Goal: Task Accomplishment & Management: Complete application form

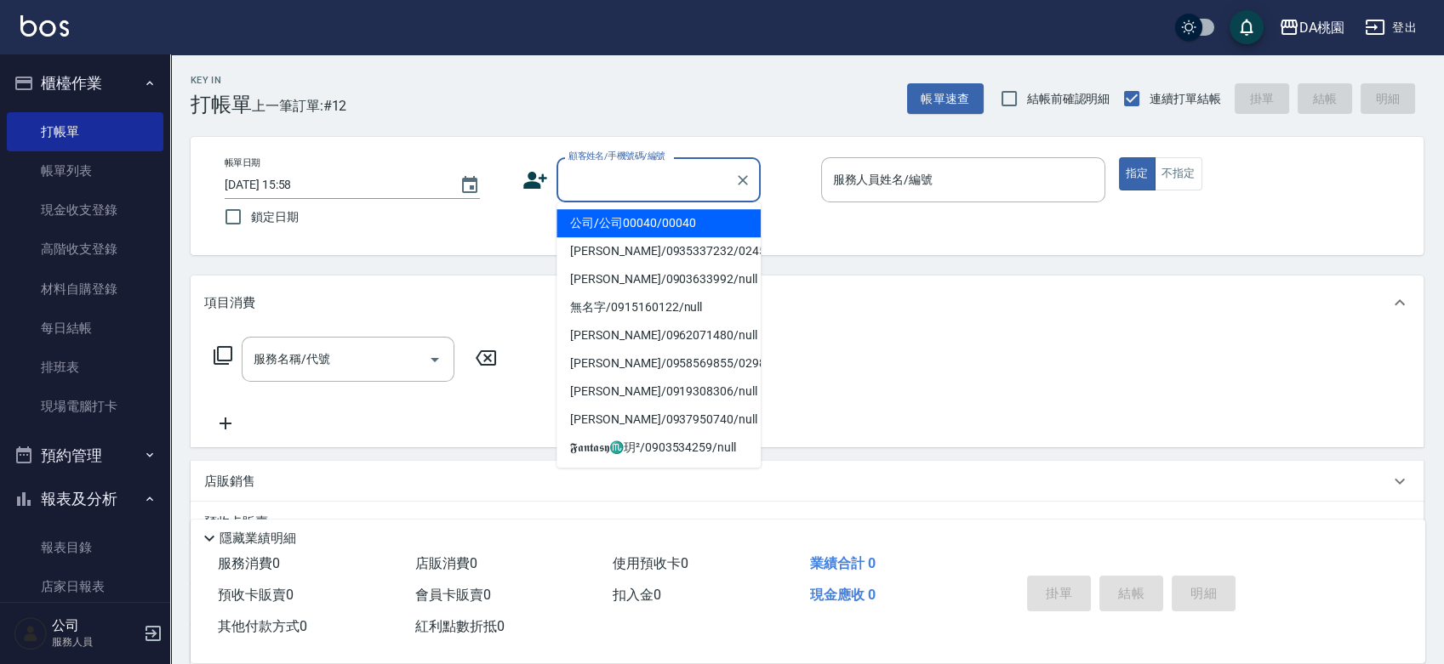
click at [607, 173] on input "顧客姓名/手機號碼/編號" at bounding box center [645, 180] width 163 height 30
click at [615, 229] on li "公司/公司00040/00040" at bounding box center [658, 223] width 204 height 28
type input "公司/公司00040/00040"
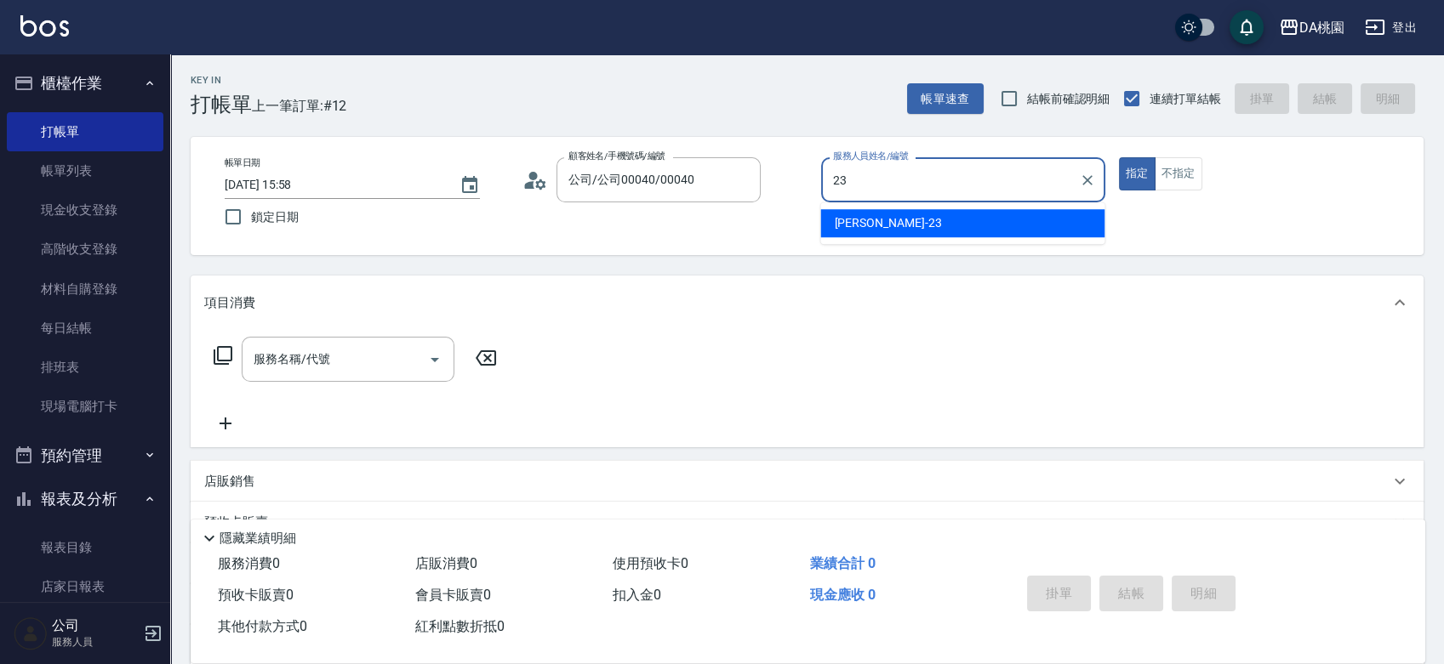
type input "亞瑟 -23"
type button "true"
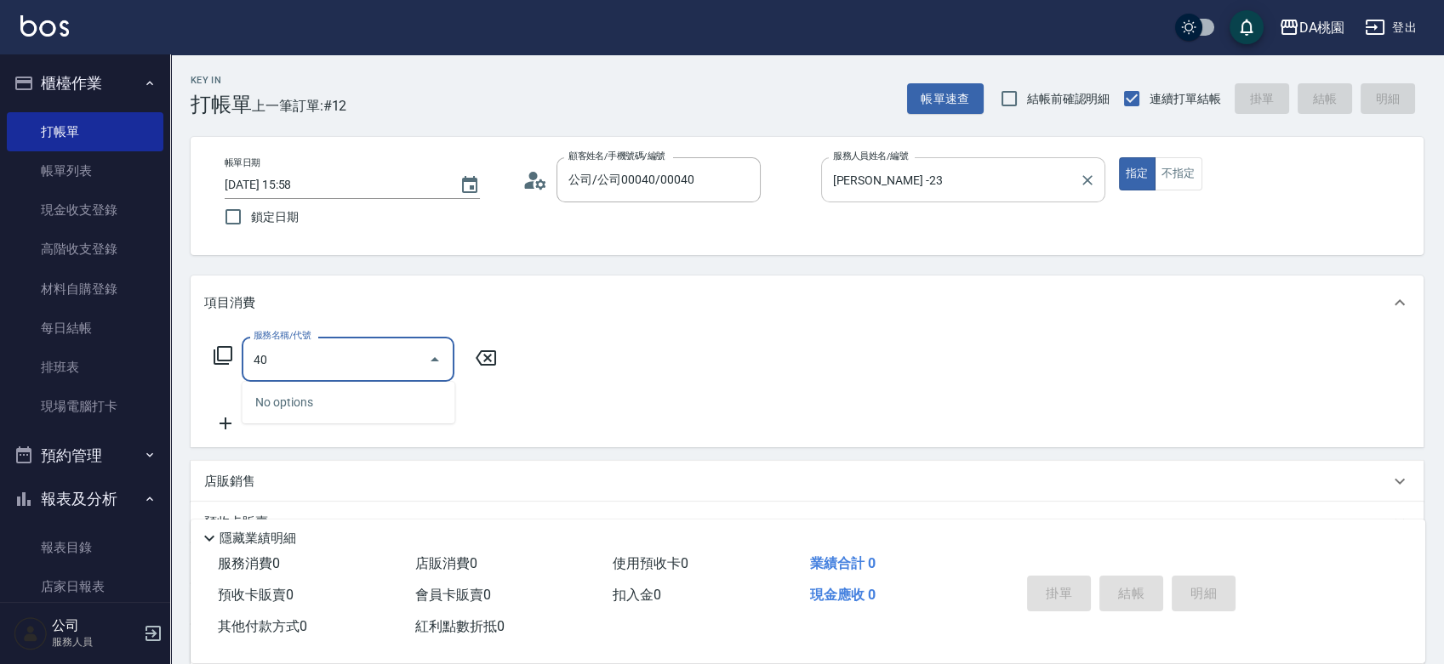
type input "400"
type input "150"
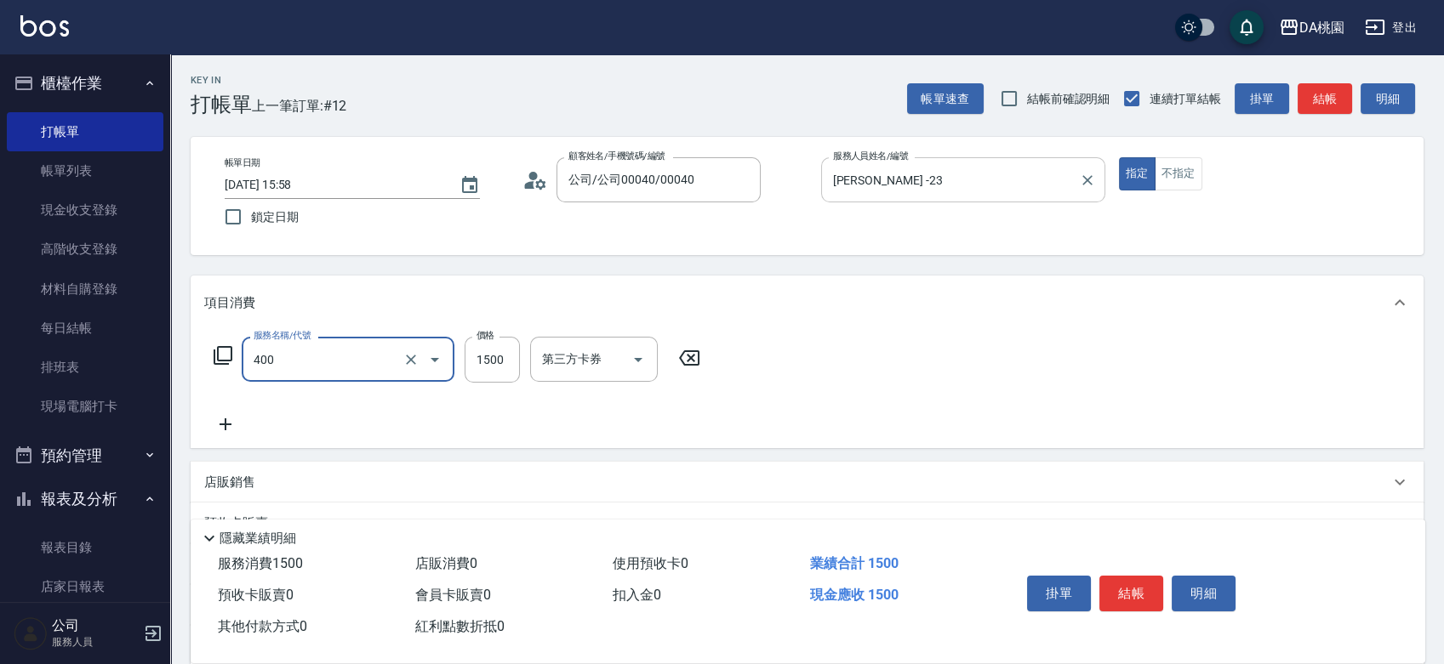
type input "染髮(400)"
type input "2"
type input "0"
type input "200"
type input "20"
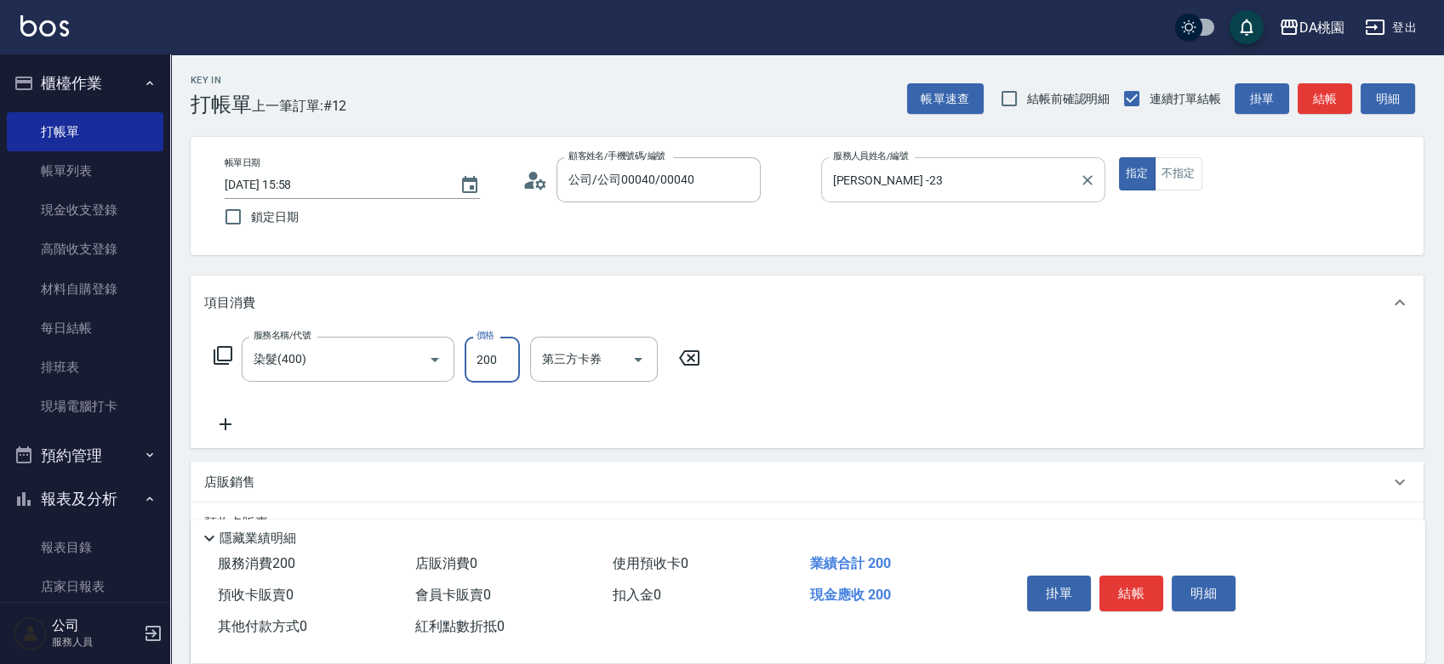
type input "2000"
type input "200"
type input "2000"
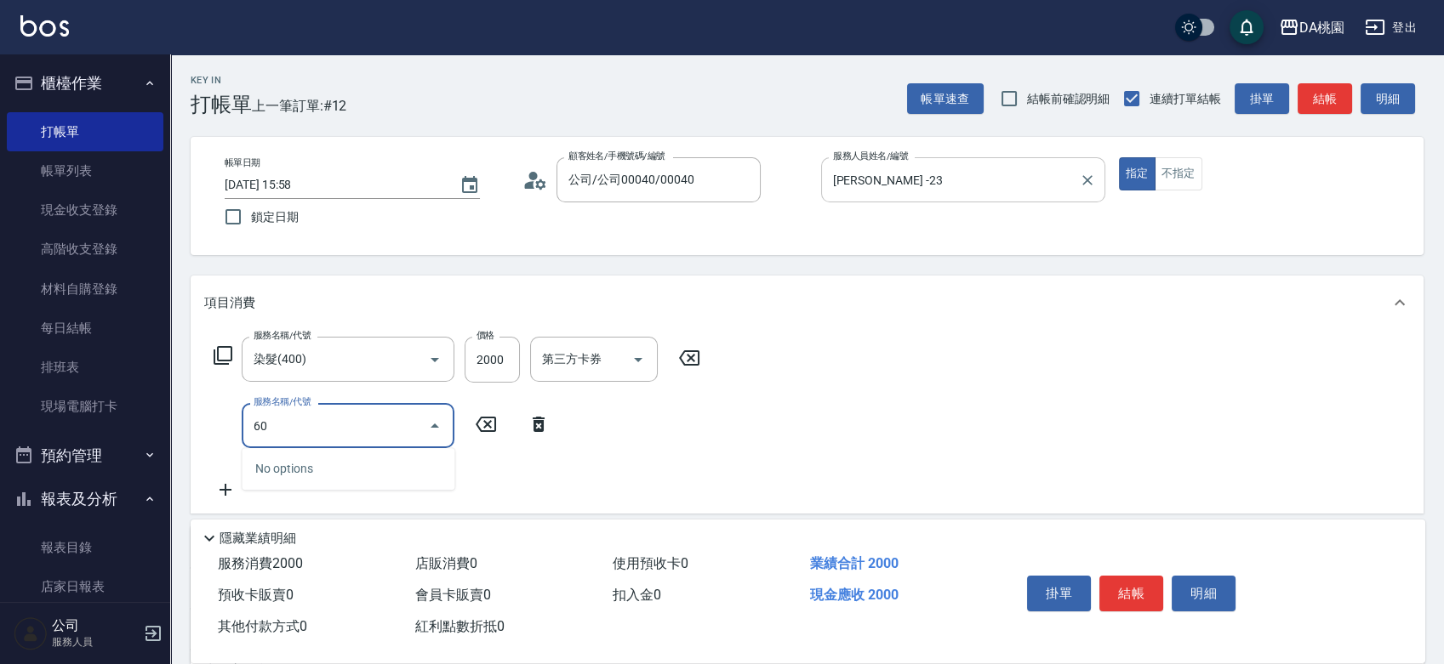
type input "606"
type input "300"
type input "小麥護髮(606)"
click at [1121, 588] on button "結帳" at bounding box center [1131, 594] width 64 height 36
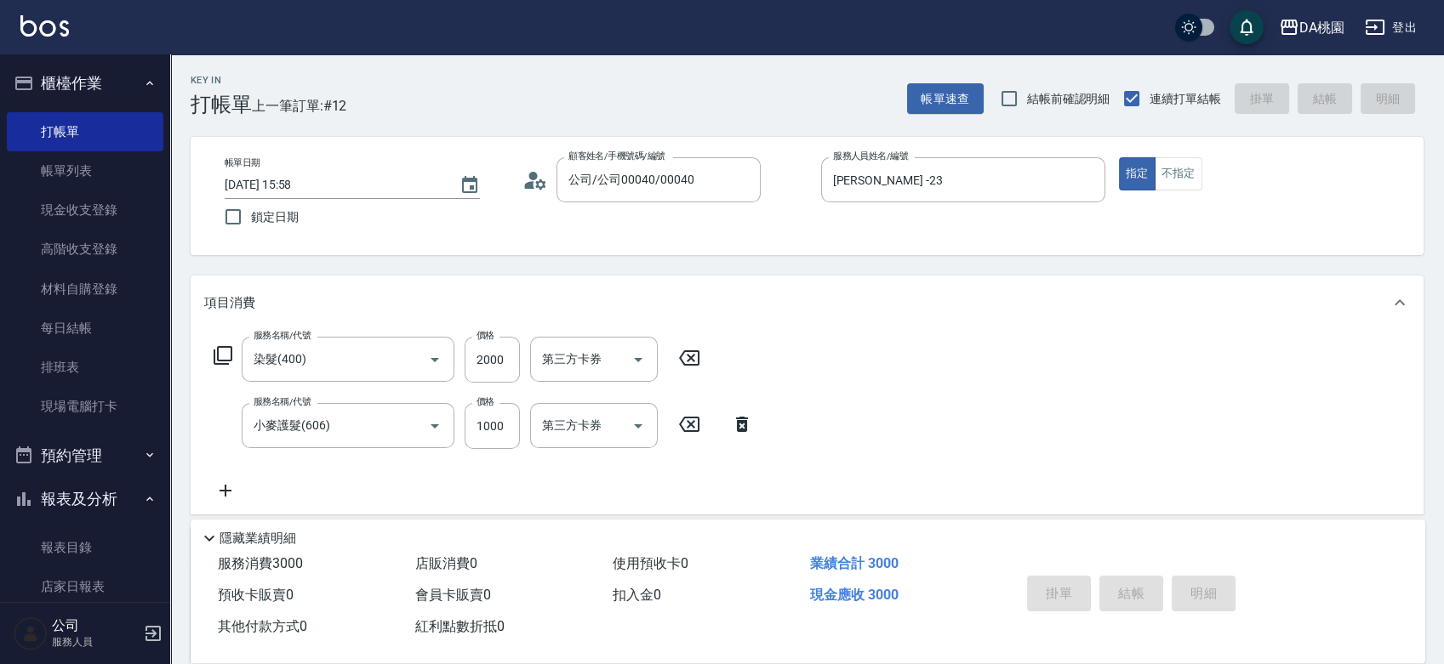
type input "2025/10/05 16:46"
type input "0"
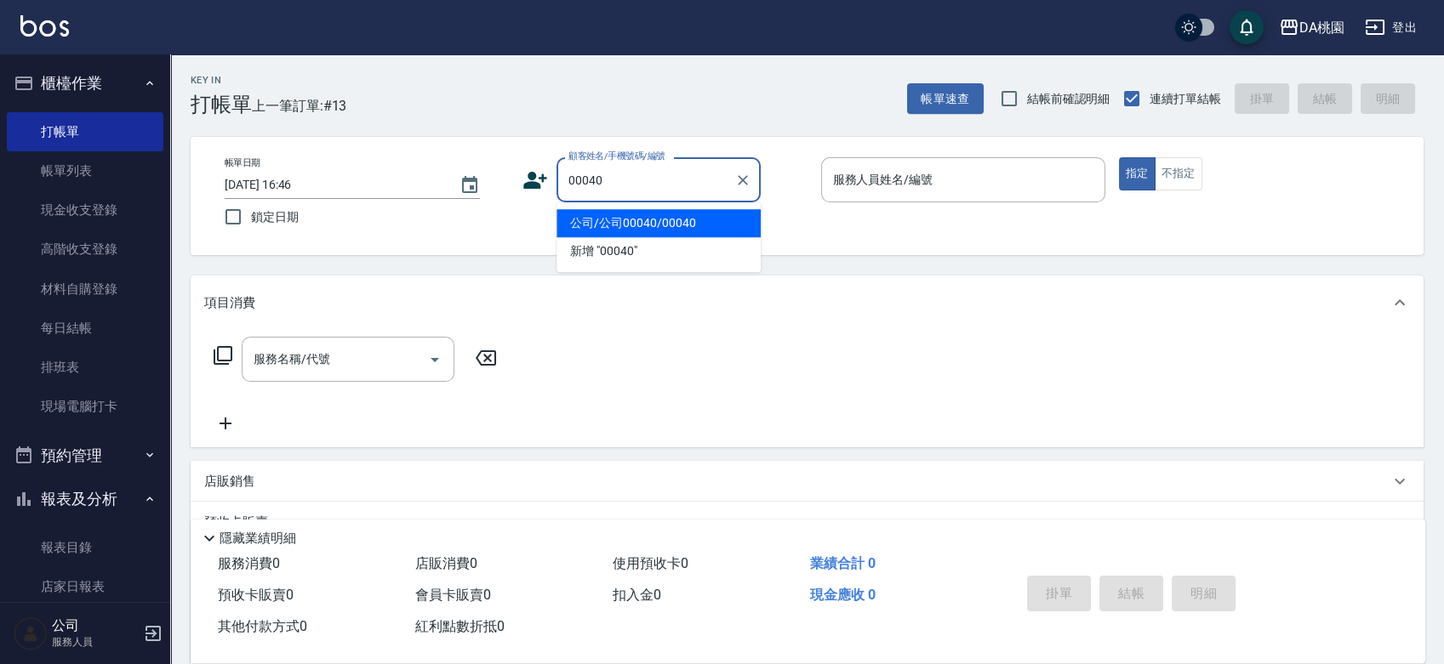
type input "公司/公司00040/00040"
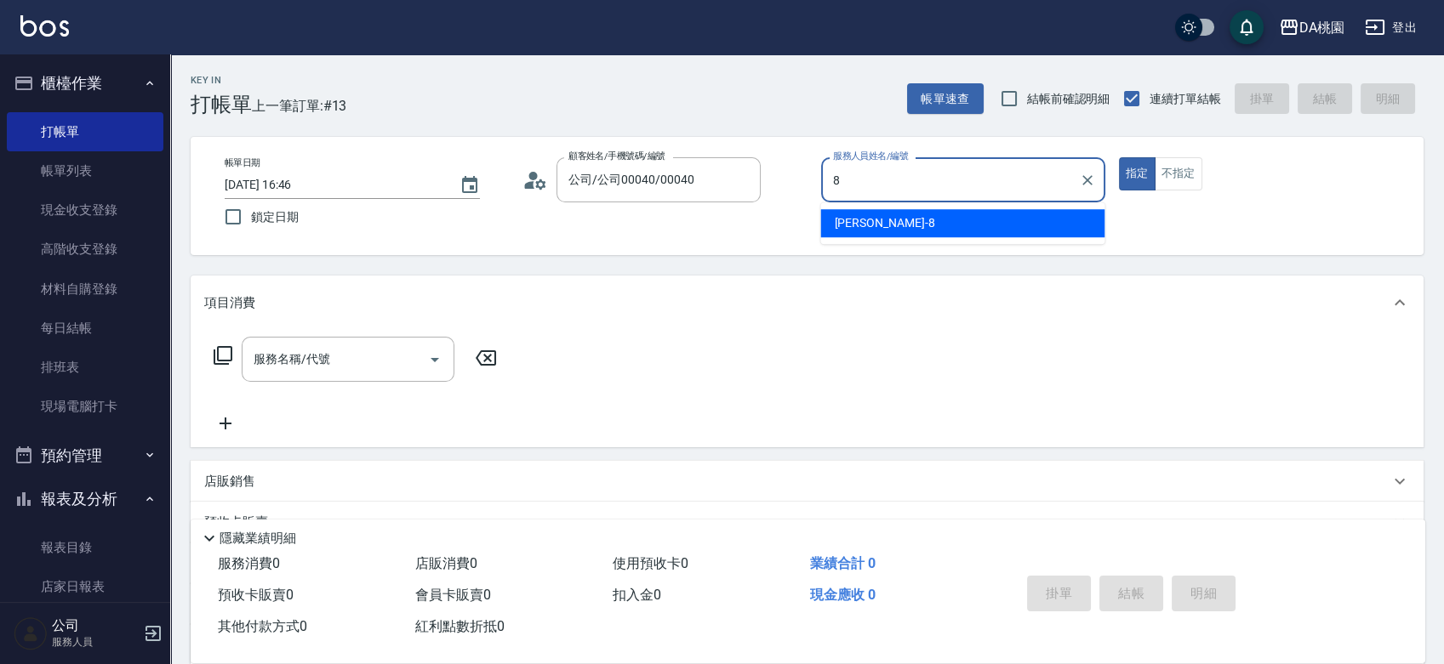
type input "桑妮-8"
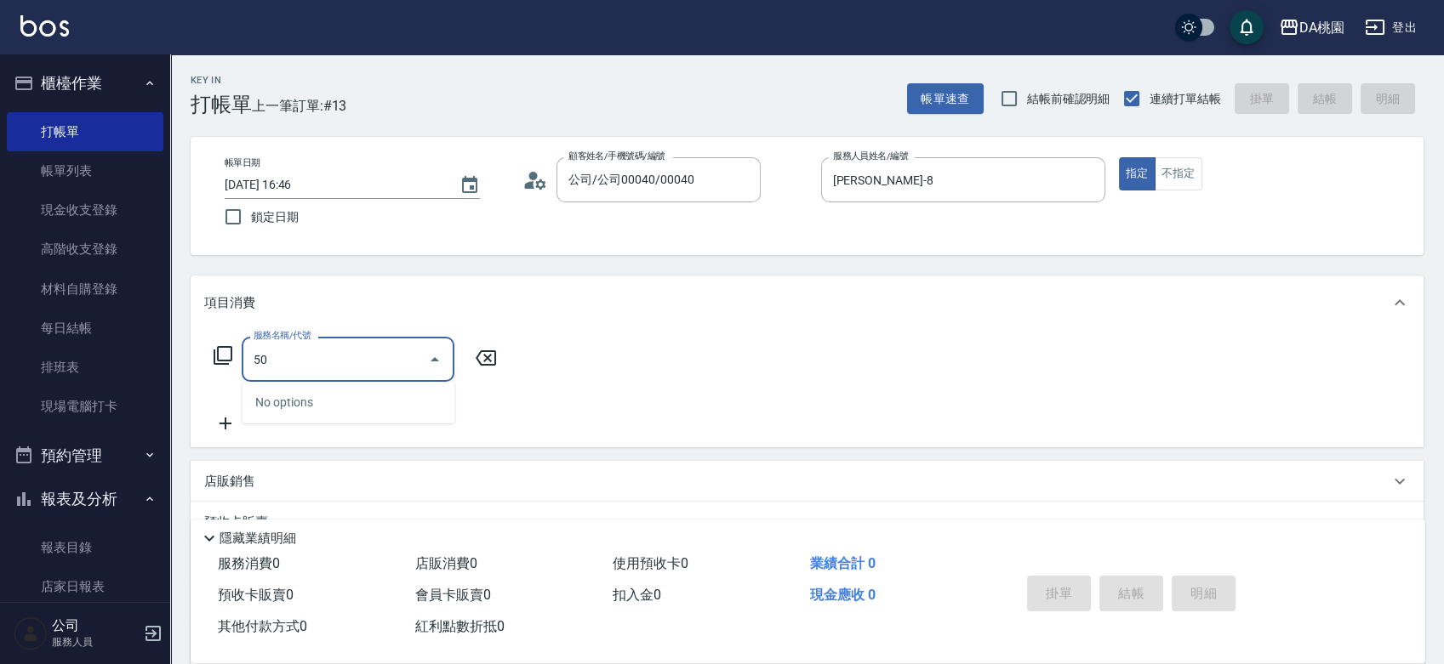
type input "500"
type input "20"
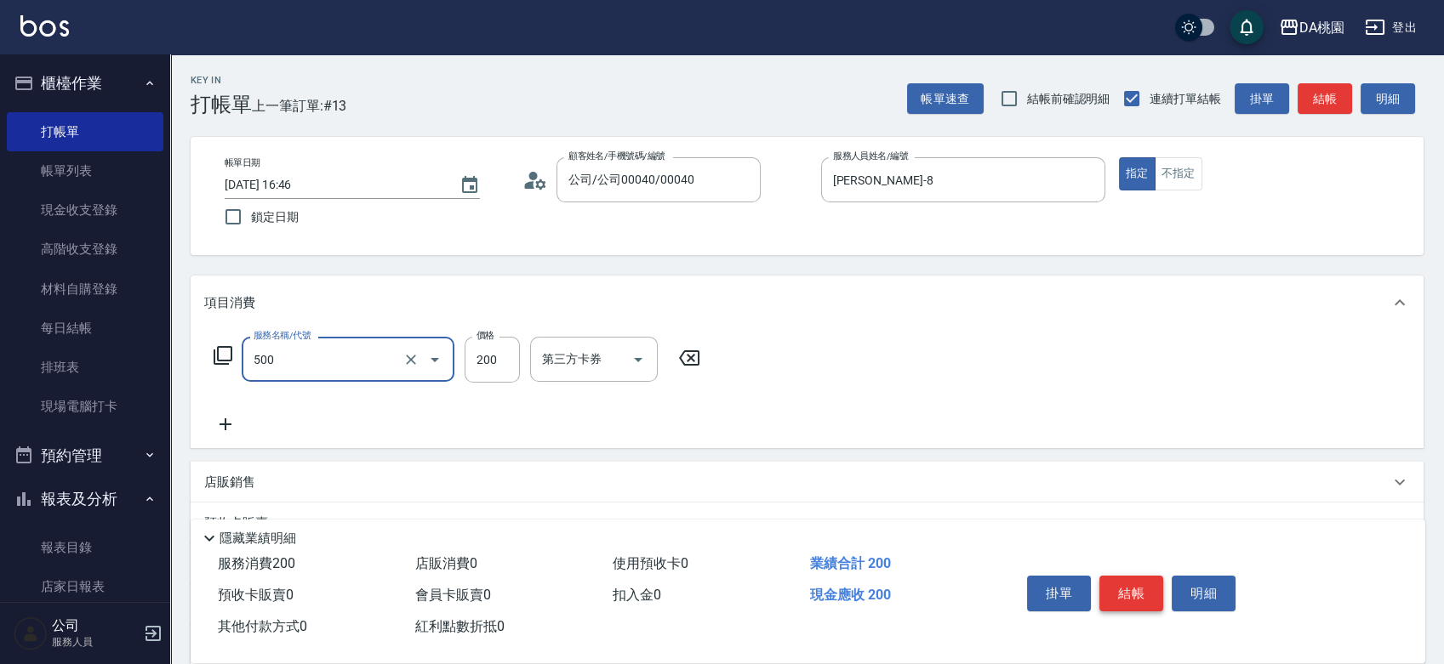
type input "洗髮(500)"
type input "2"
type input "0"
type input "250"
type input "20"
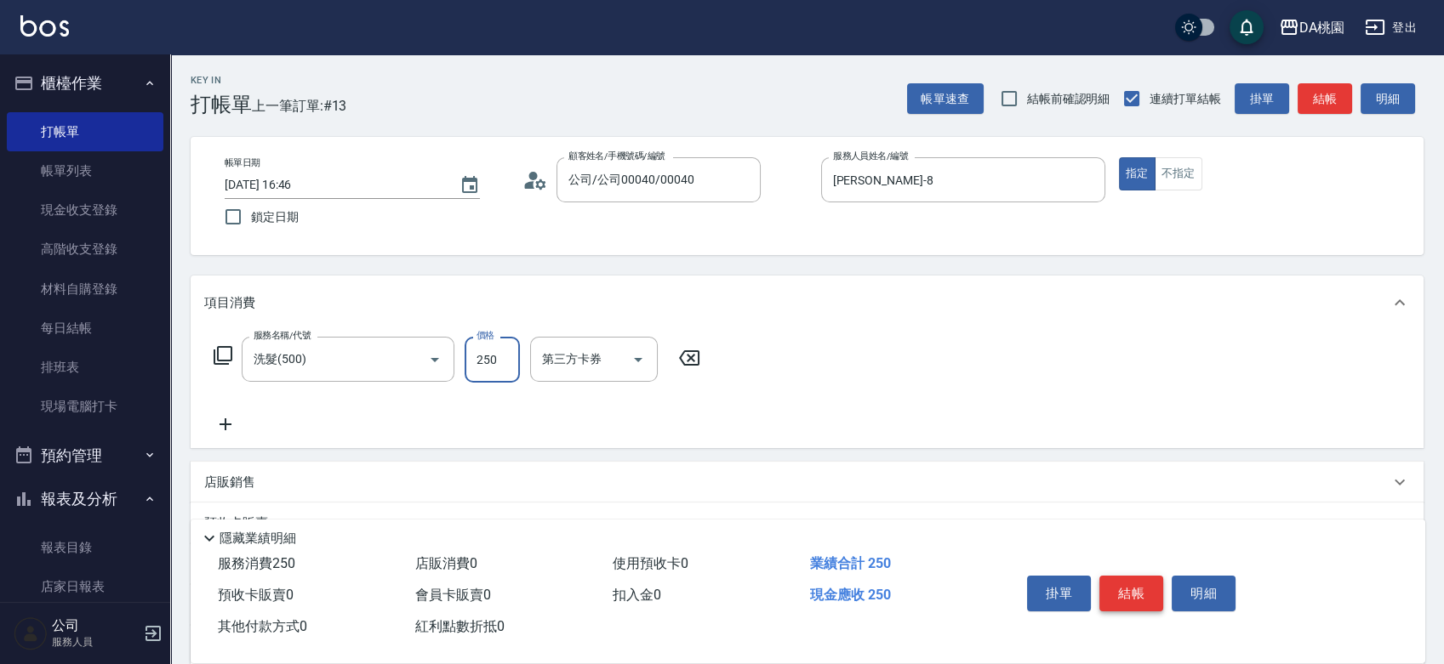
type input "250"
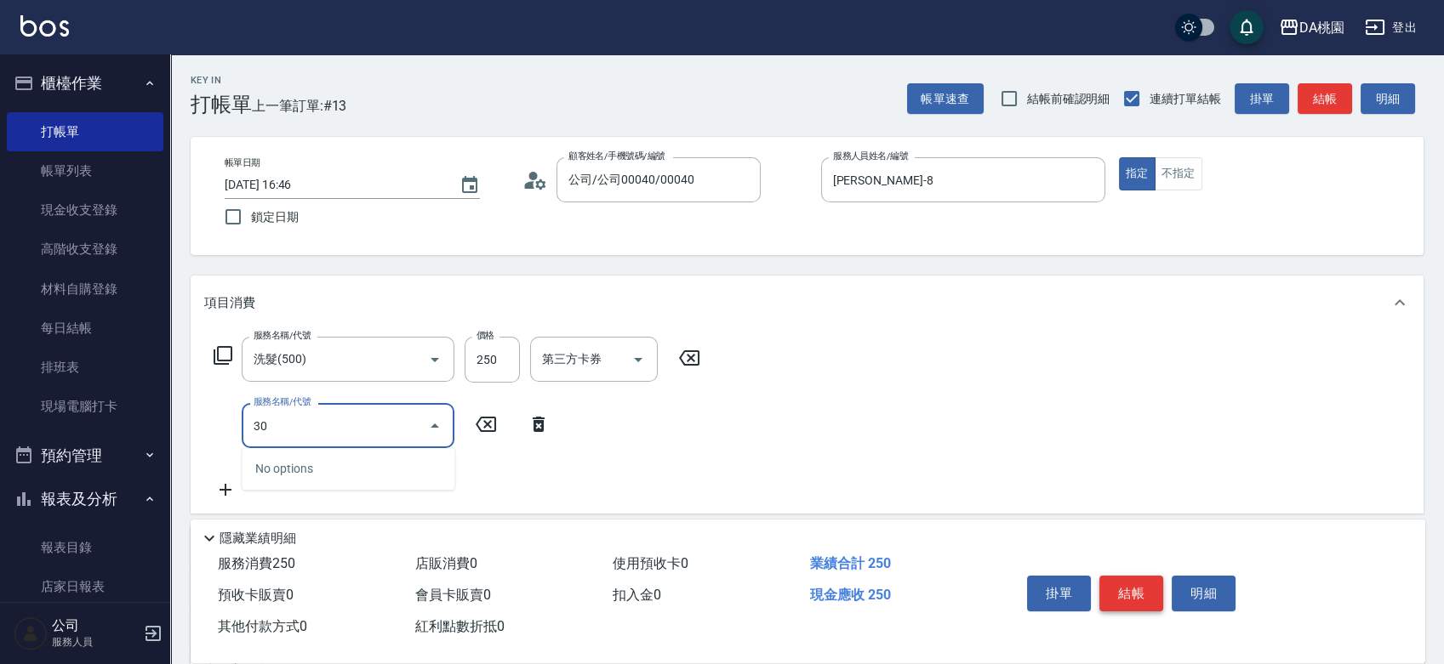
type input "303"
type input "50"
type input "A級剪髮(303)"
type input "20"
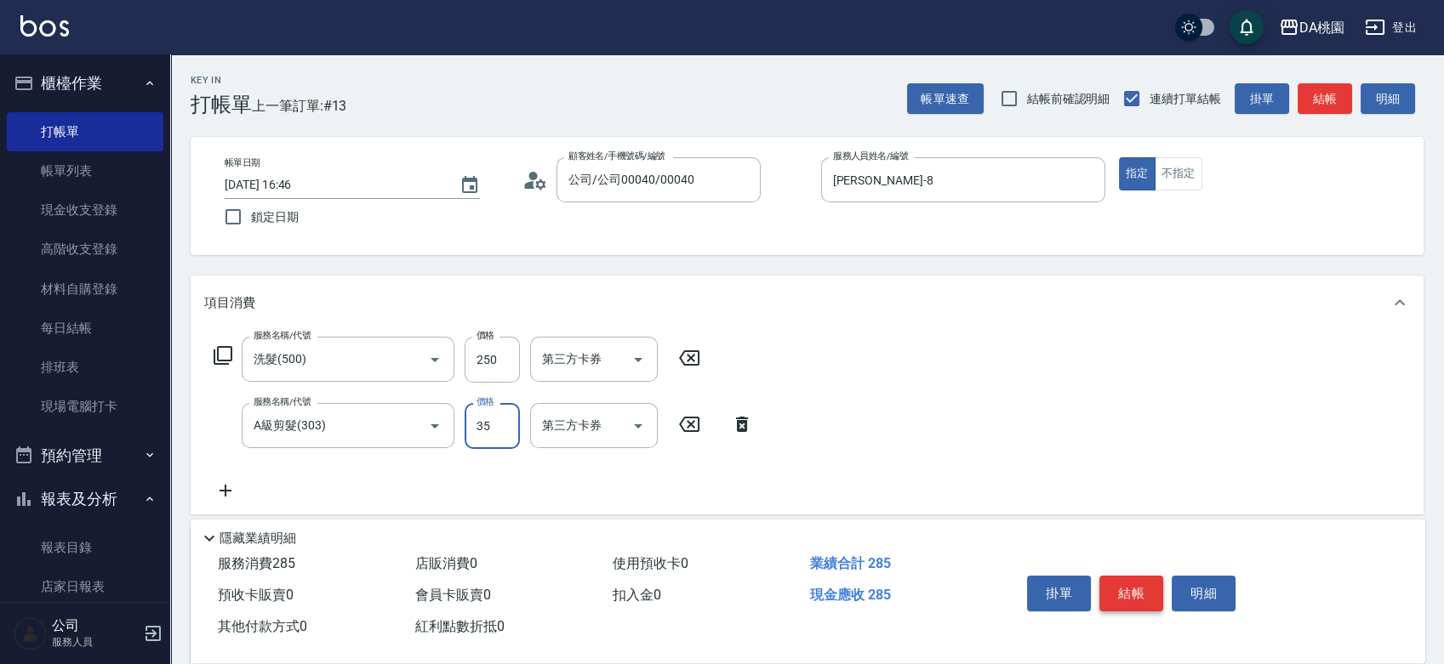
type input "350"
type input "60"
click at [1121, 588] on button "結帳" at bounding box center [1131, 594] width 64 height 36
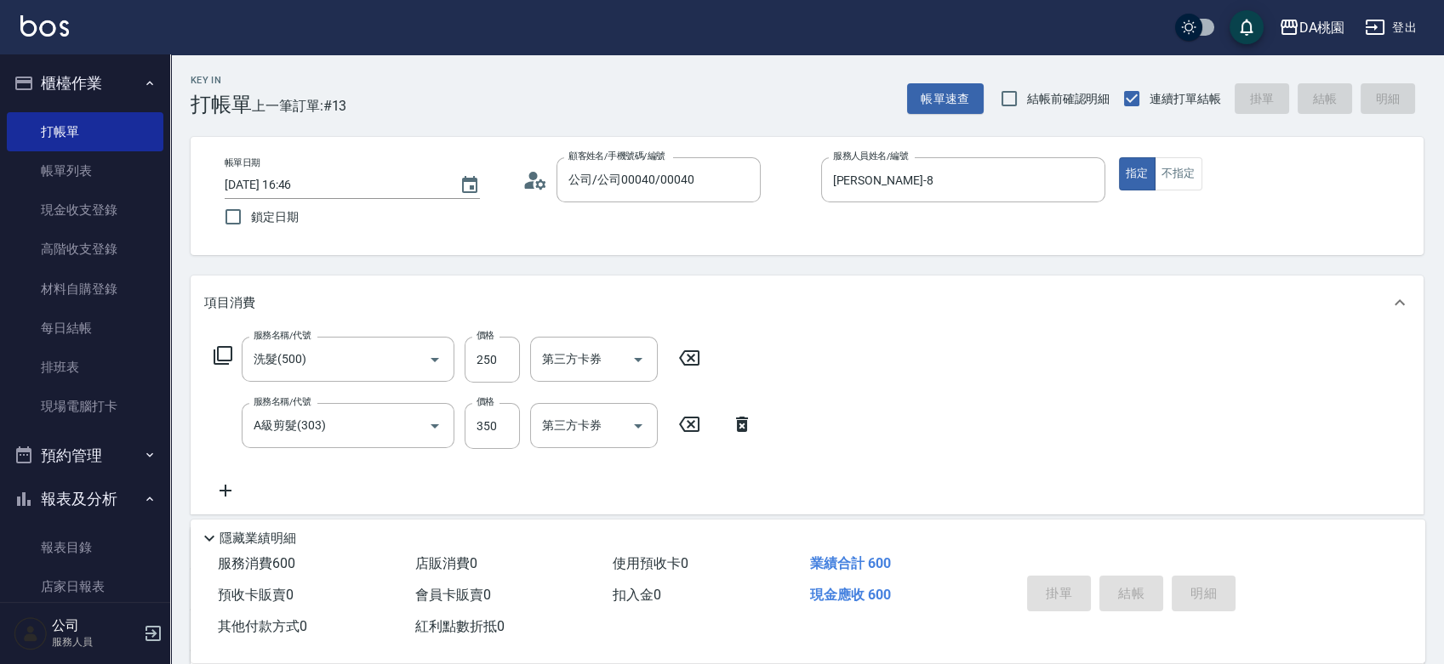
type input "0"
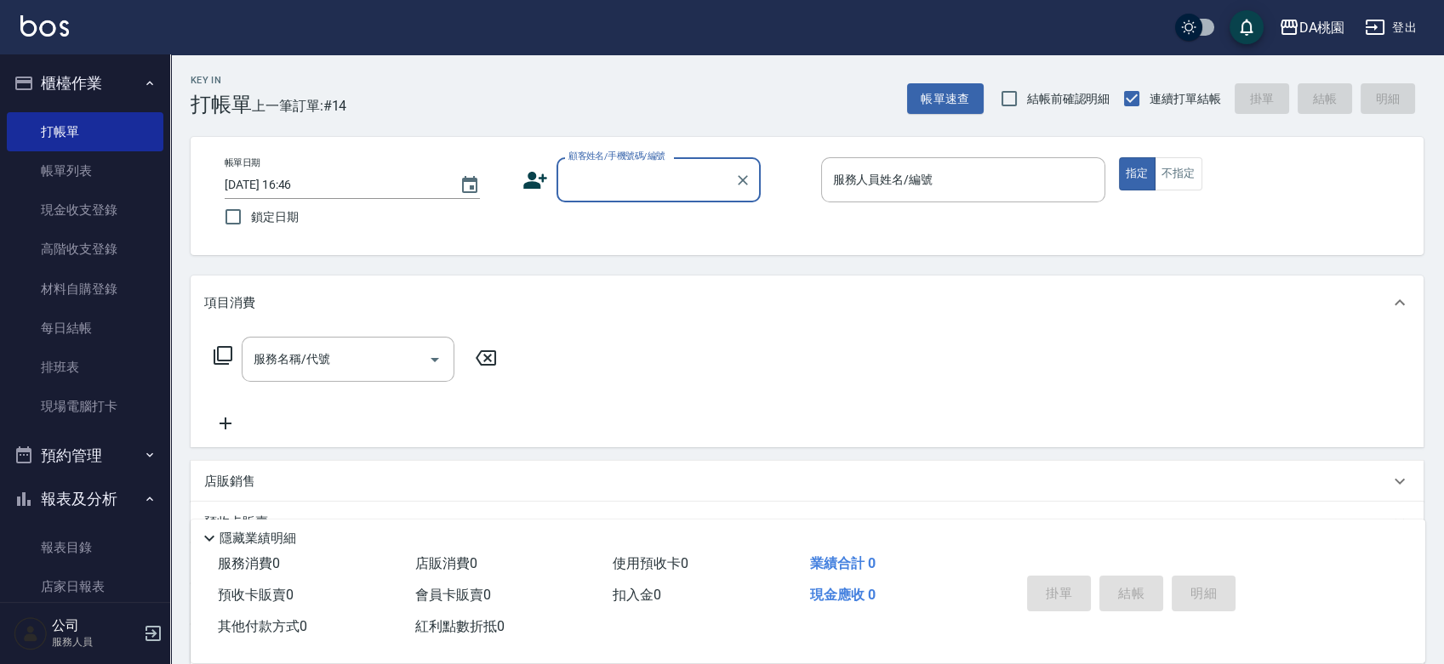
click at [597, 178] on input "顧客姓名/手機號碼/編號" at bounding box center [645, 180] width 163 height 30
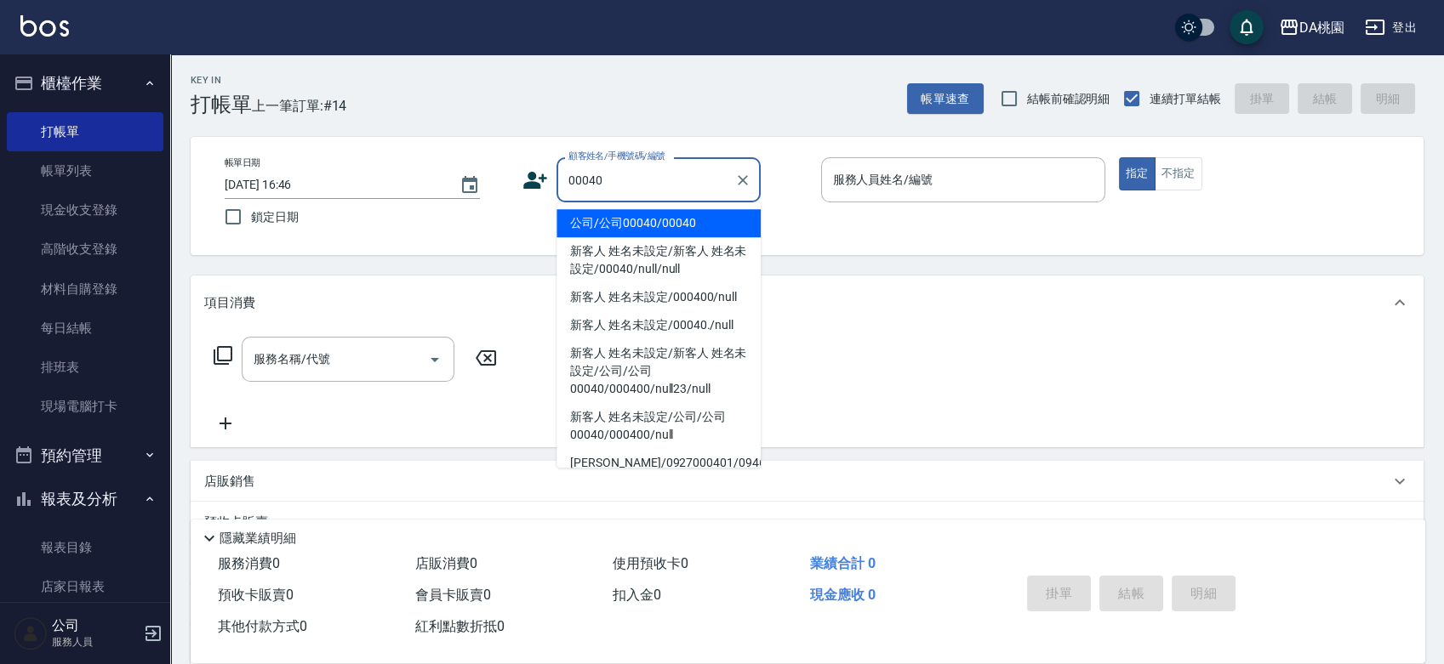
type input "公司/公司00040/00040"
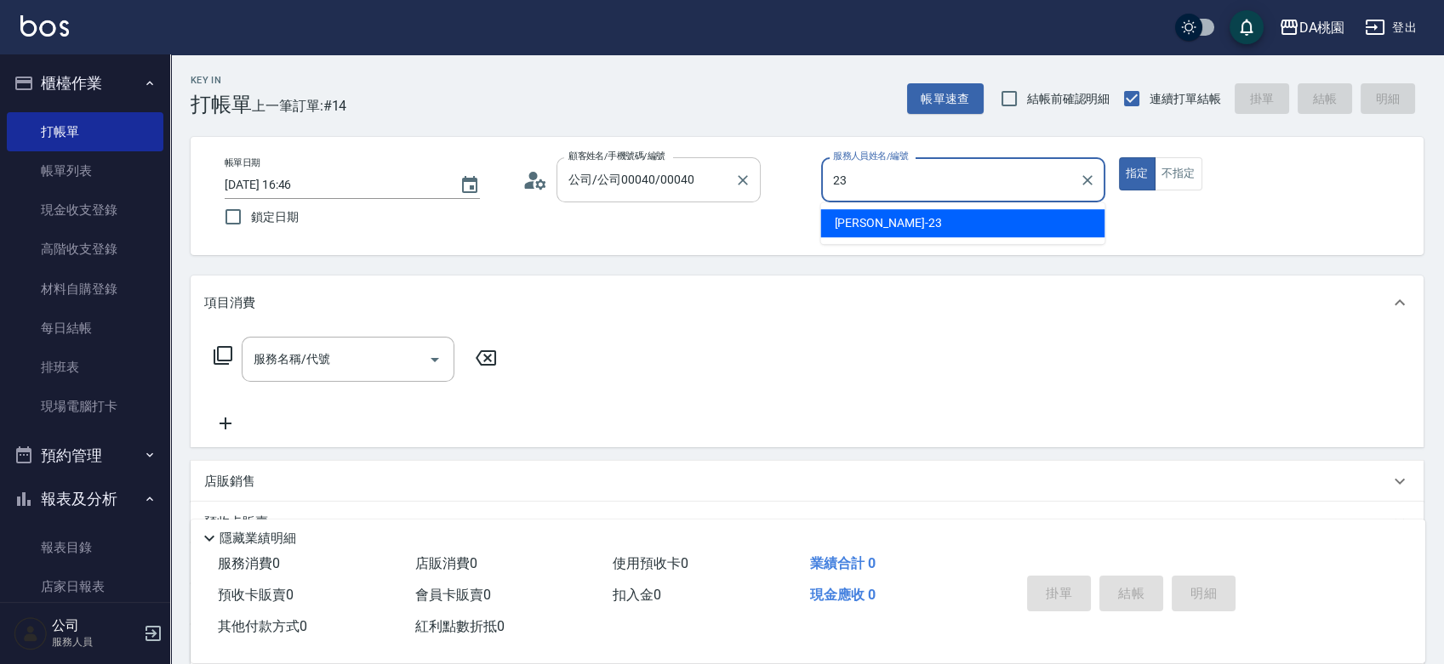
type input "亞瑟 -23"
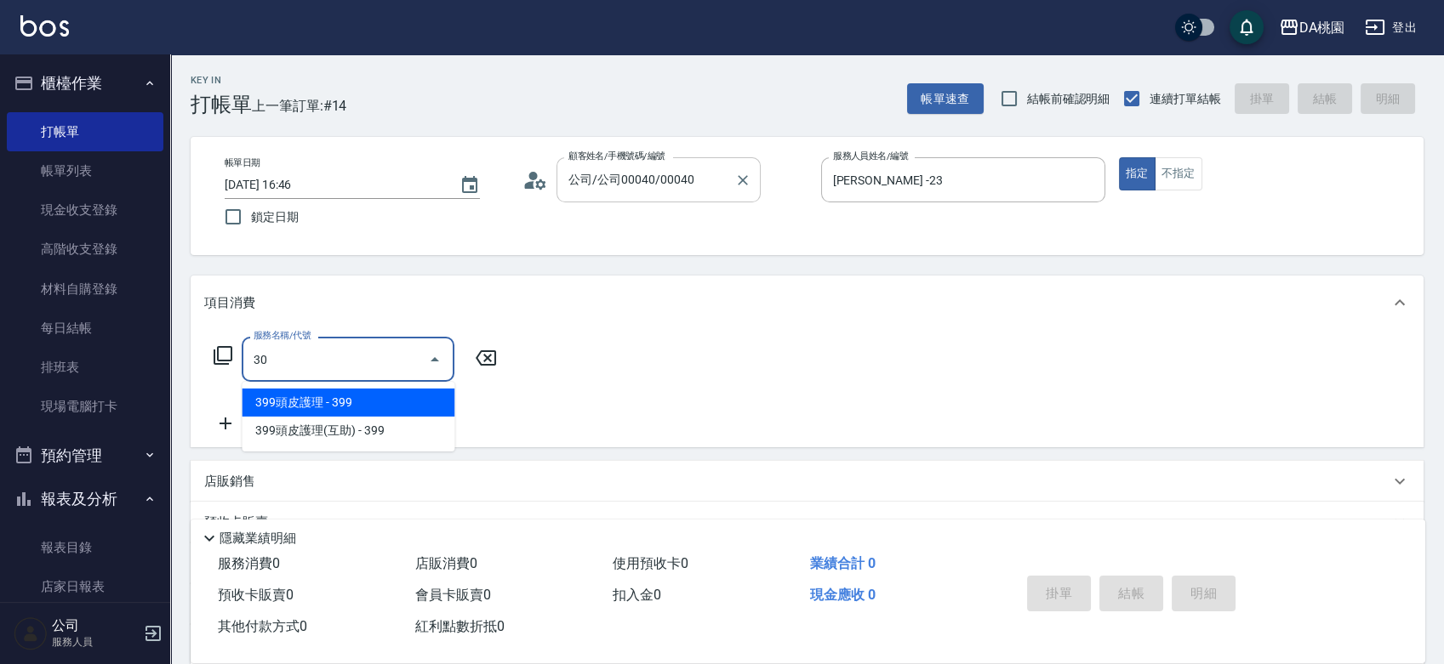
type input "303"
type input "30"
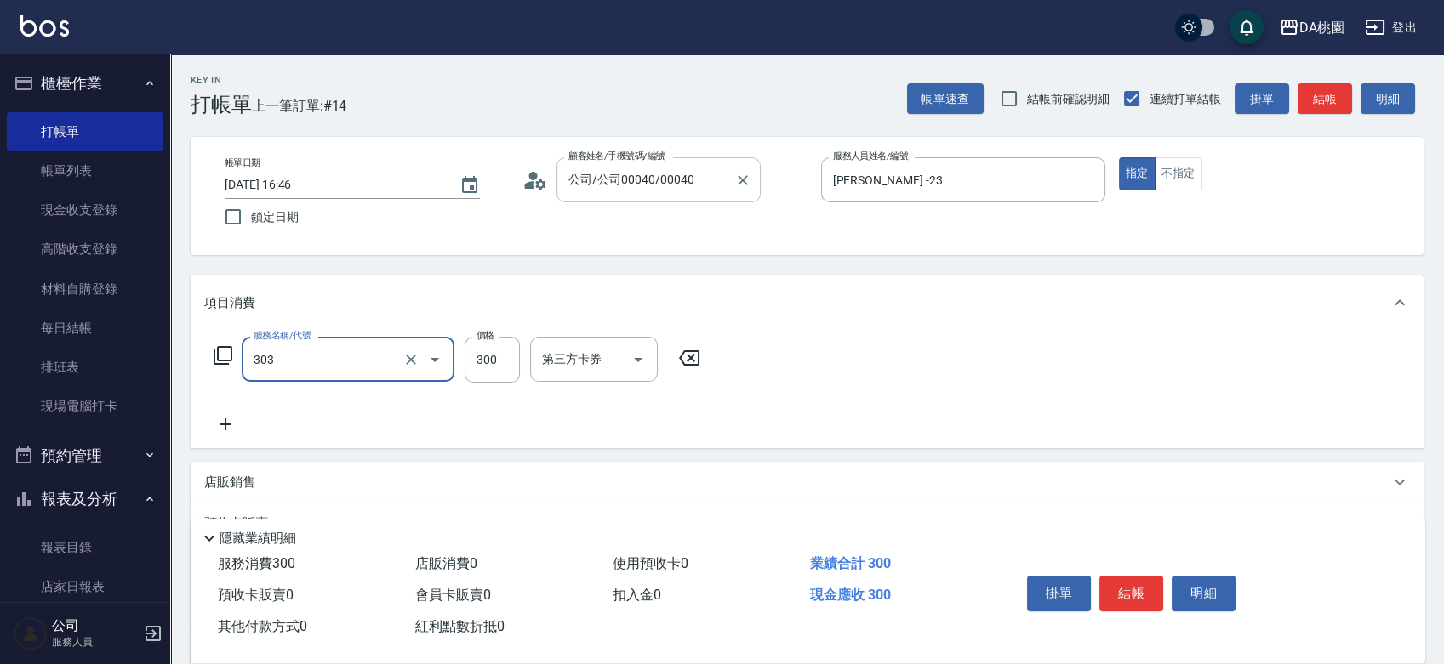
type input "A級剪髮(303)"
type input "4"
type input "0"
type input "400"
type input "40"
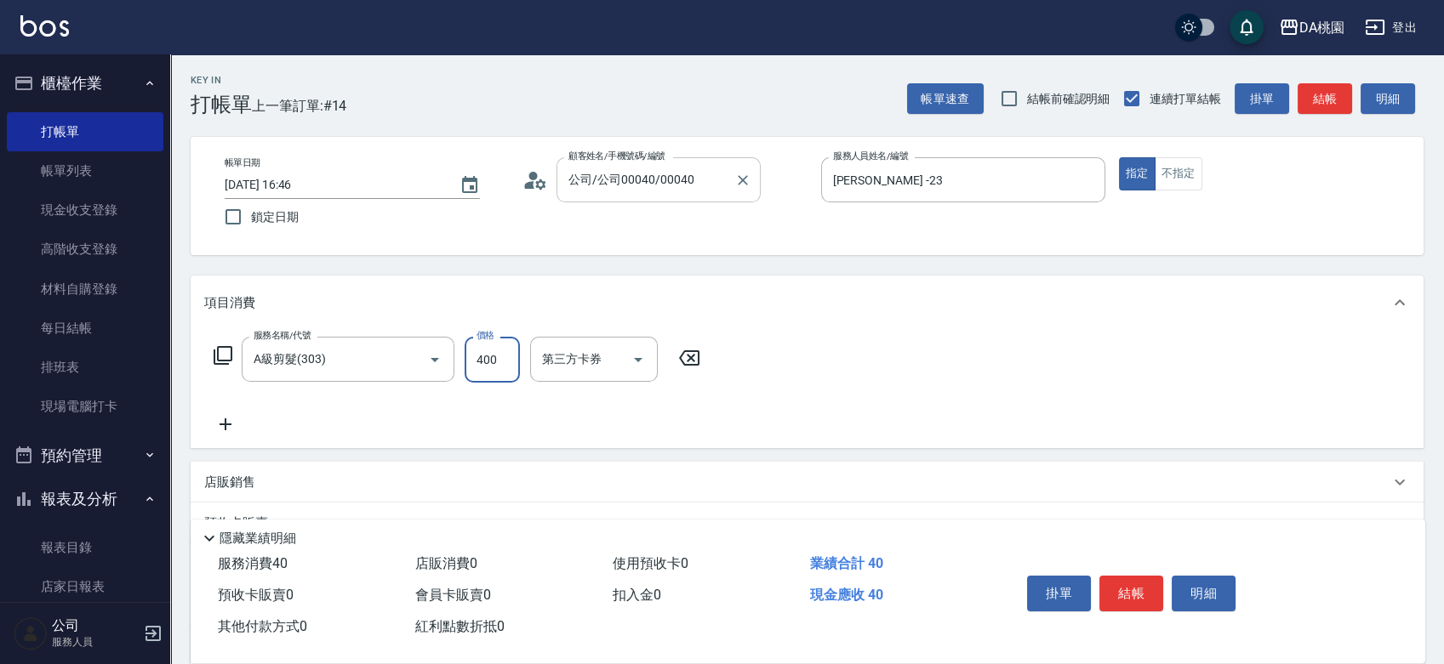
type input "400"
click at [1114, 590] on button "結帳" at bounding box center [1131, 594] width 64 height 36
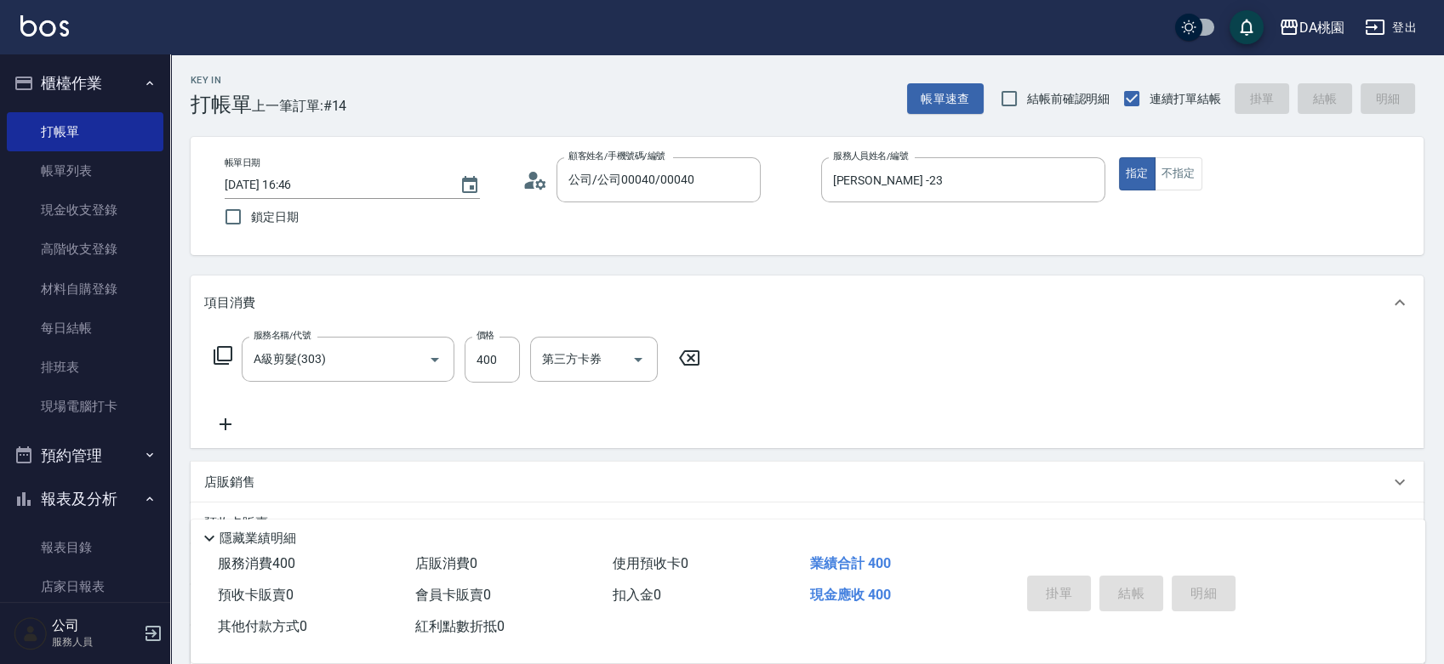
type input "2025/10/05 17:15"
type input "0"
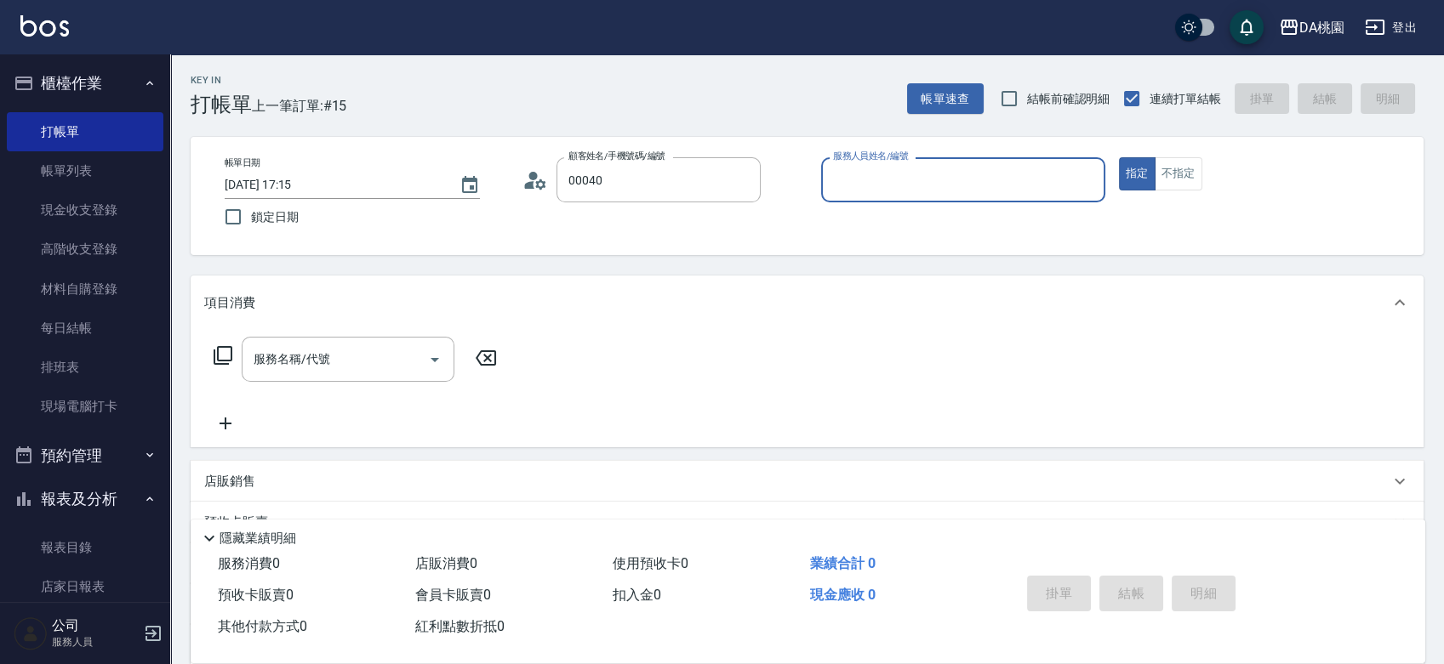
type input "公司/公司00040/00040"
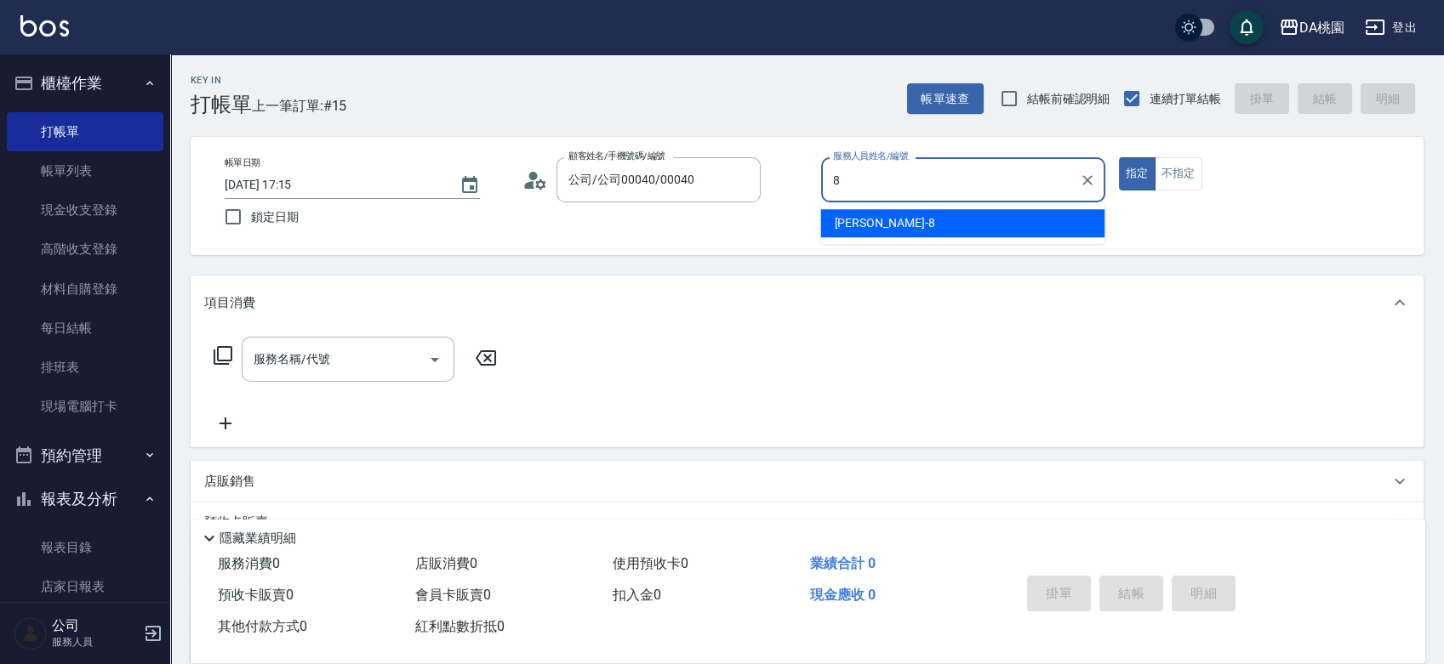
type input "桑妮-8"
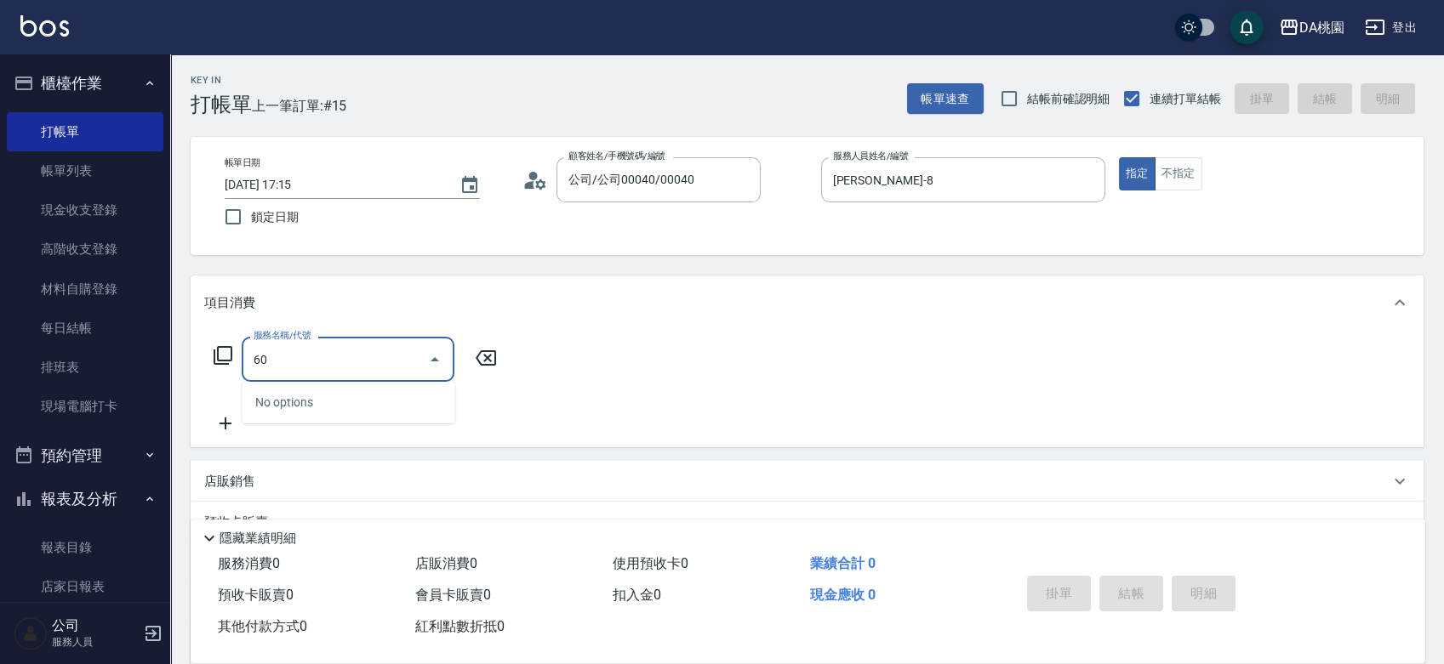
type input "606"
type input "100"
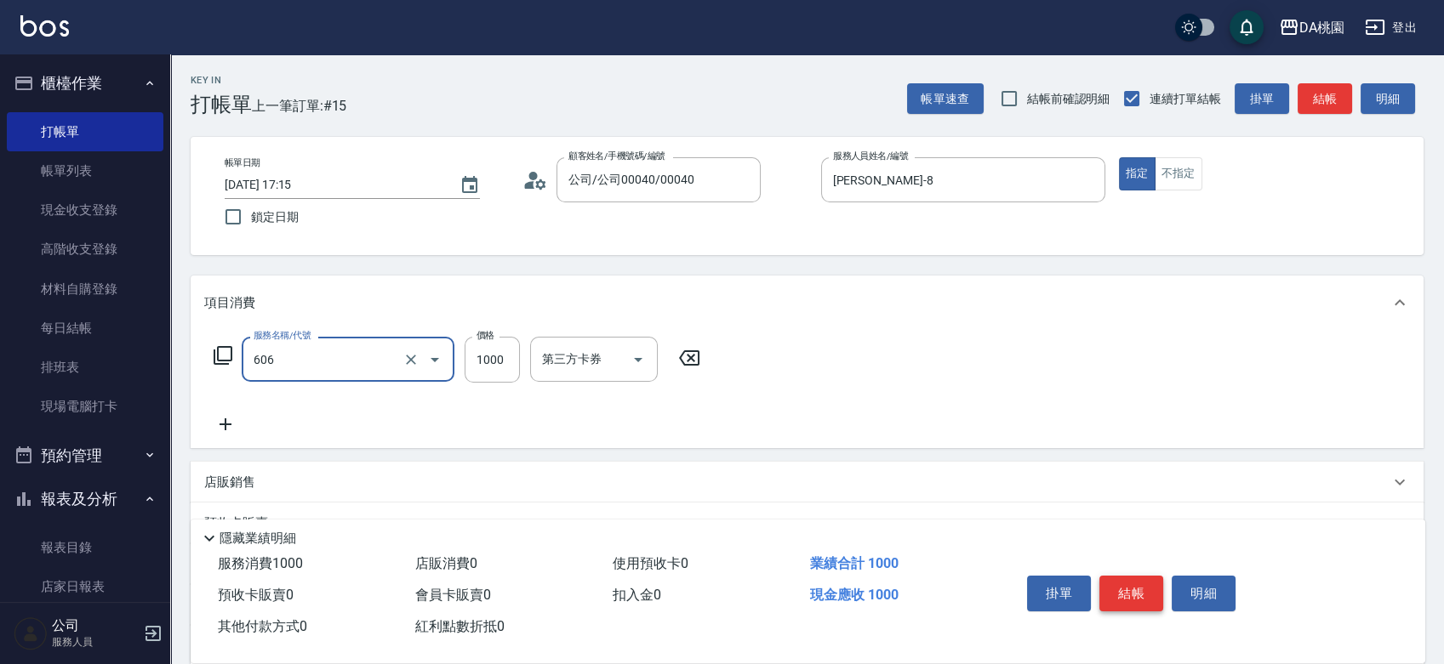
type input "小麥護髮(606)"
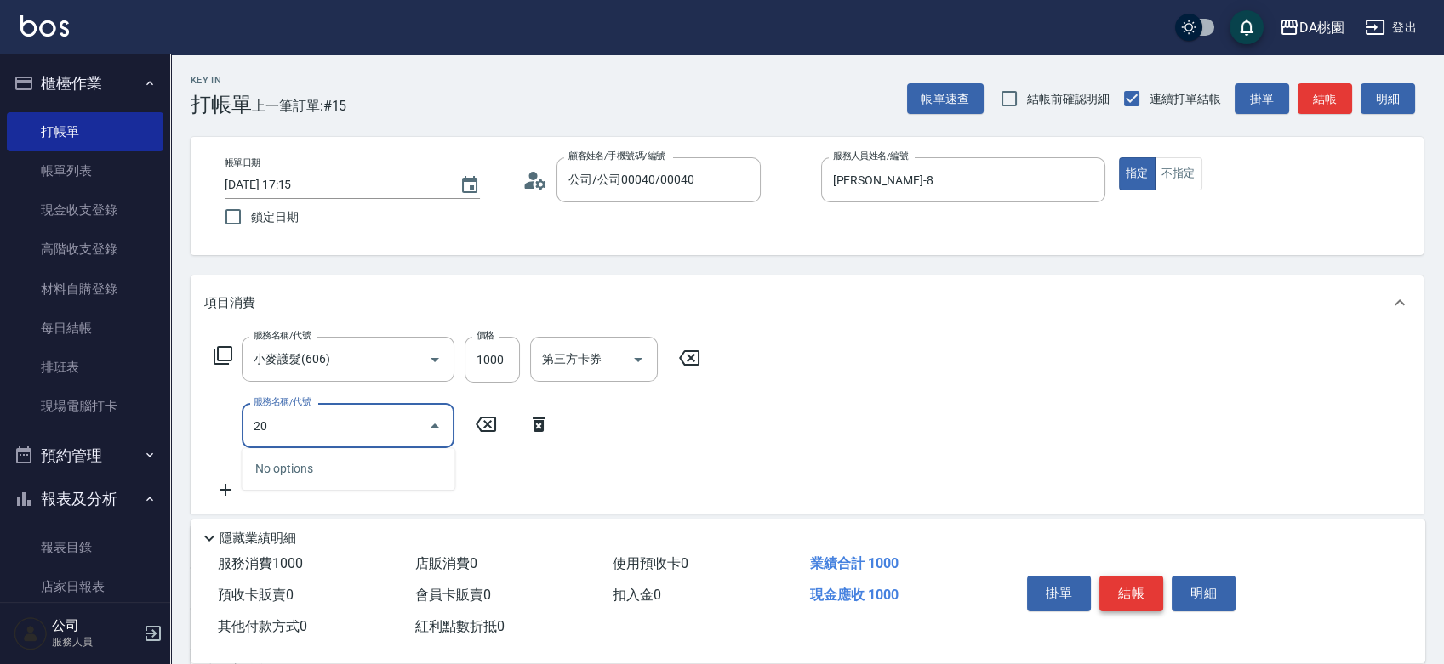
type input "200"
type input "250"
type input "離子燙(200)"
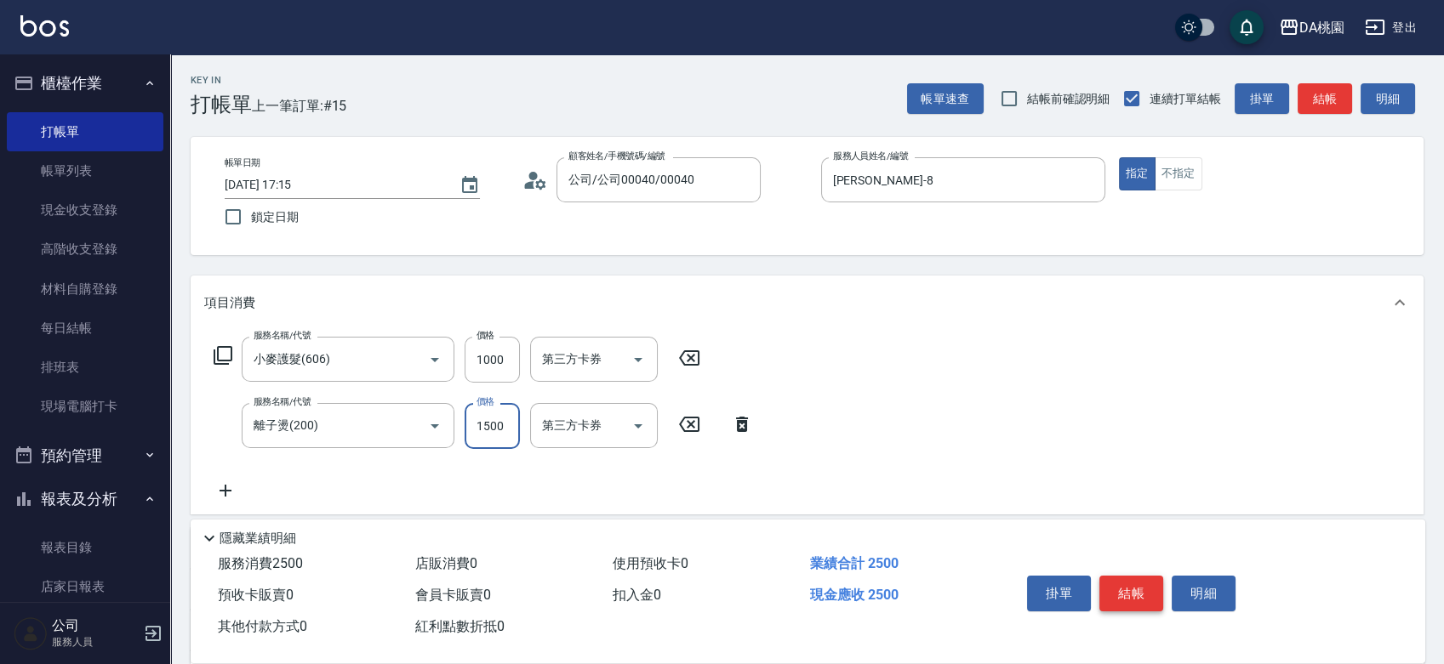
type input "2"
type input "100"
type input "250"
type input "120"
type input "2500"
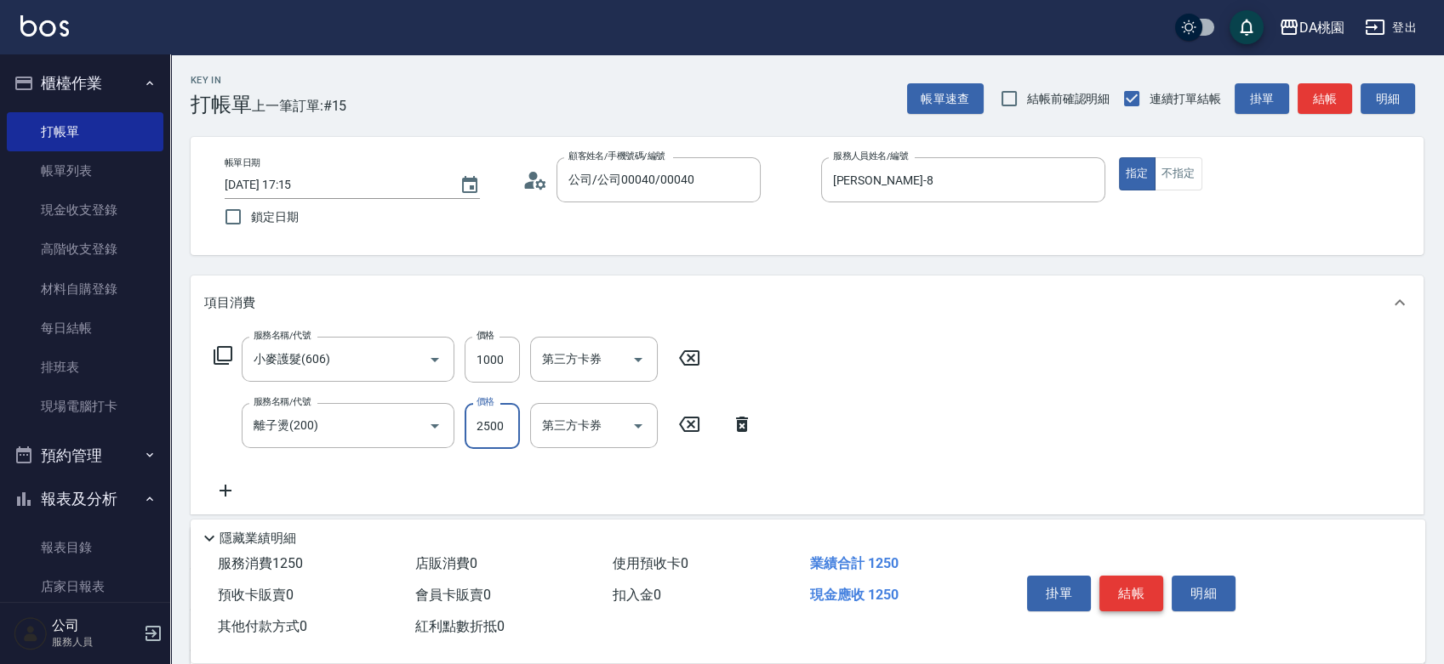
type input "350"
type input "2500"
click at [1114, 590] on button "結帳" at bounding box center [1131, 594] width 64 height 36
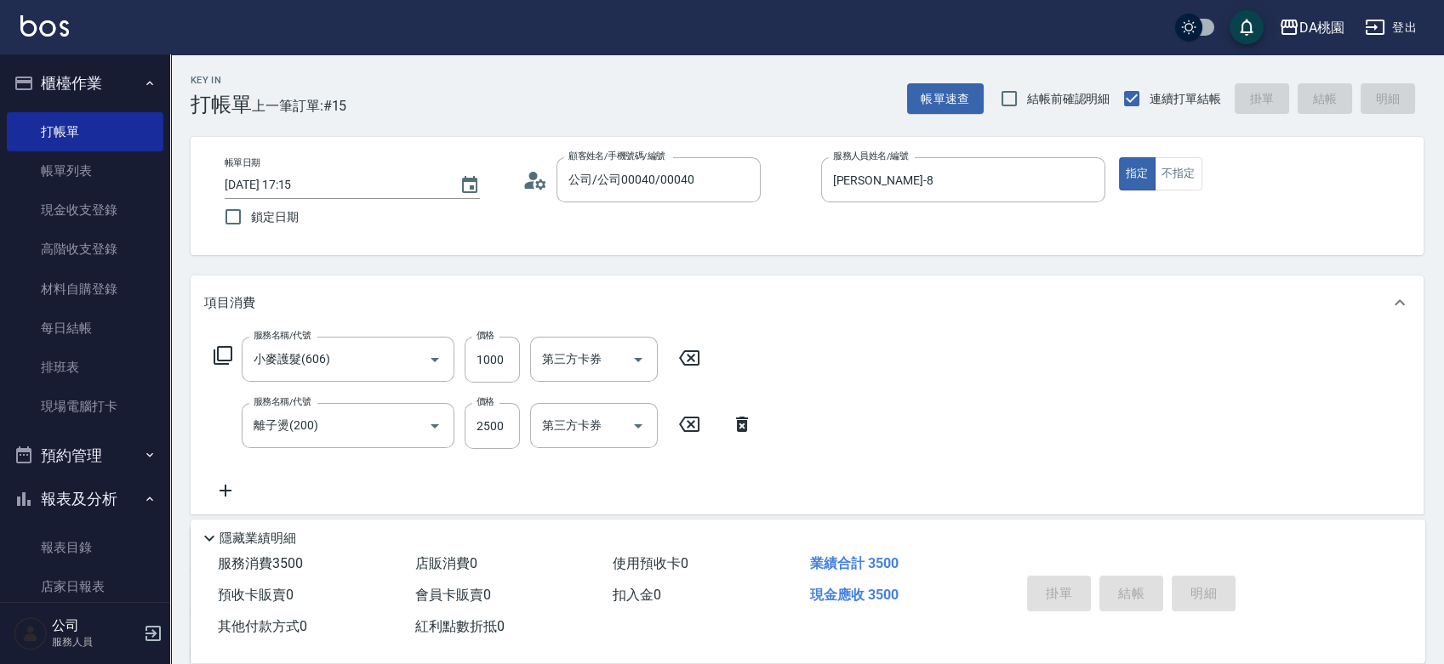
type input "0"
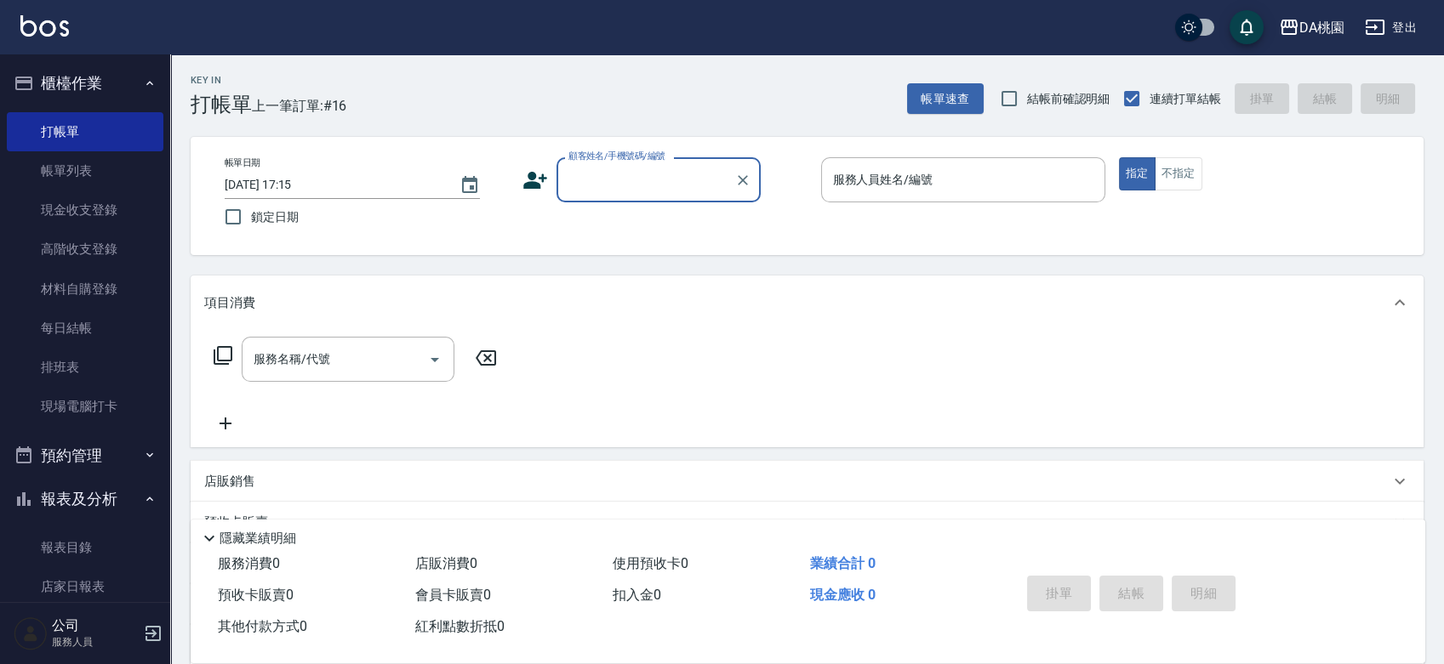
click at [626, 189] on input "顧客姓名/手機號碼/編號" at bounding box center [645, 180] width 163 height 30
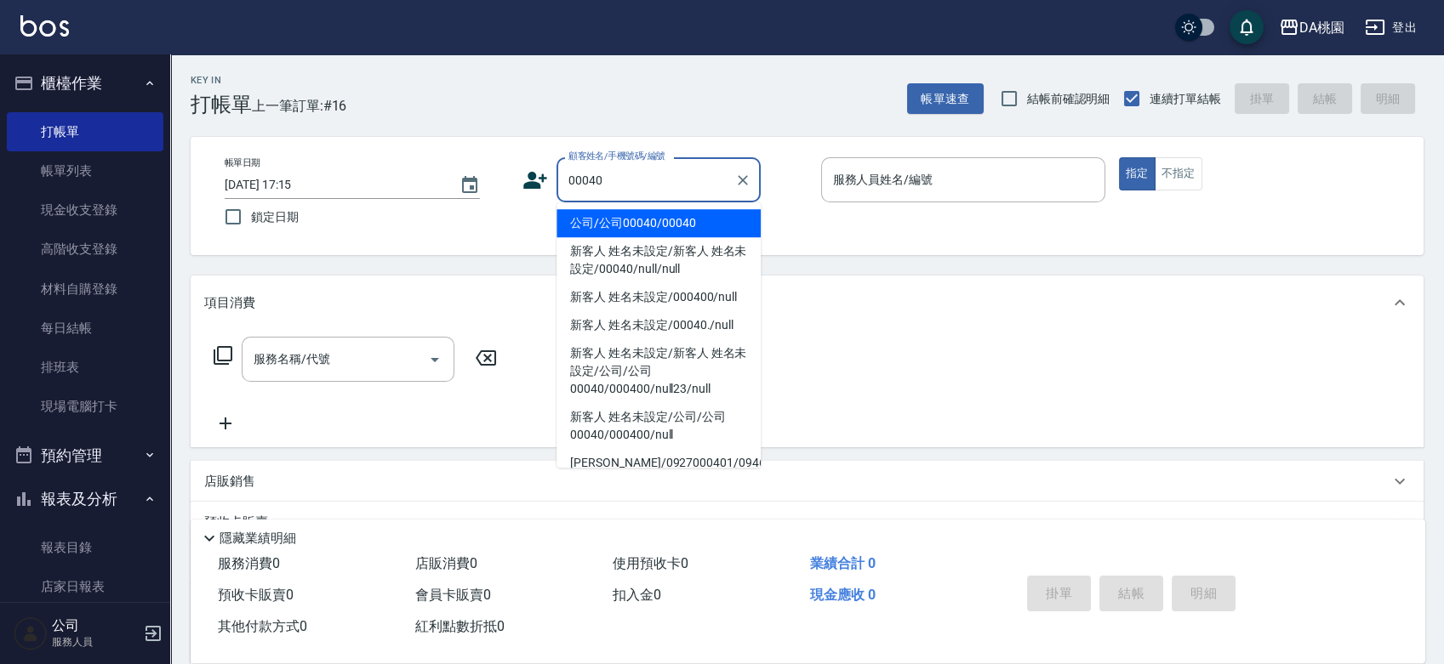
type input "公司/公司00040/00040"
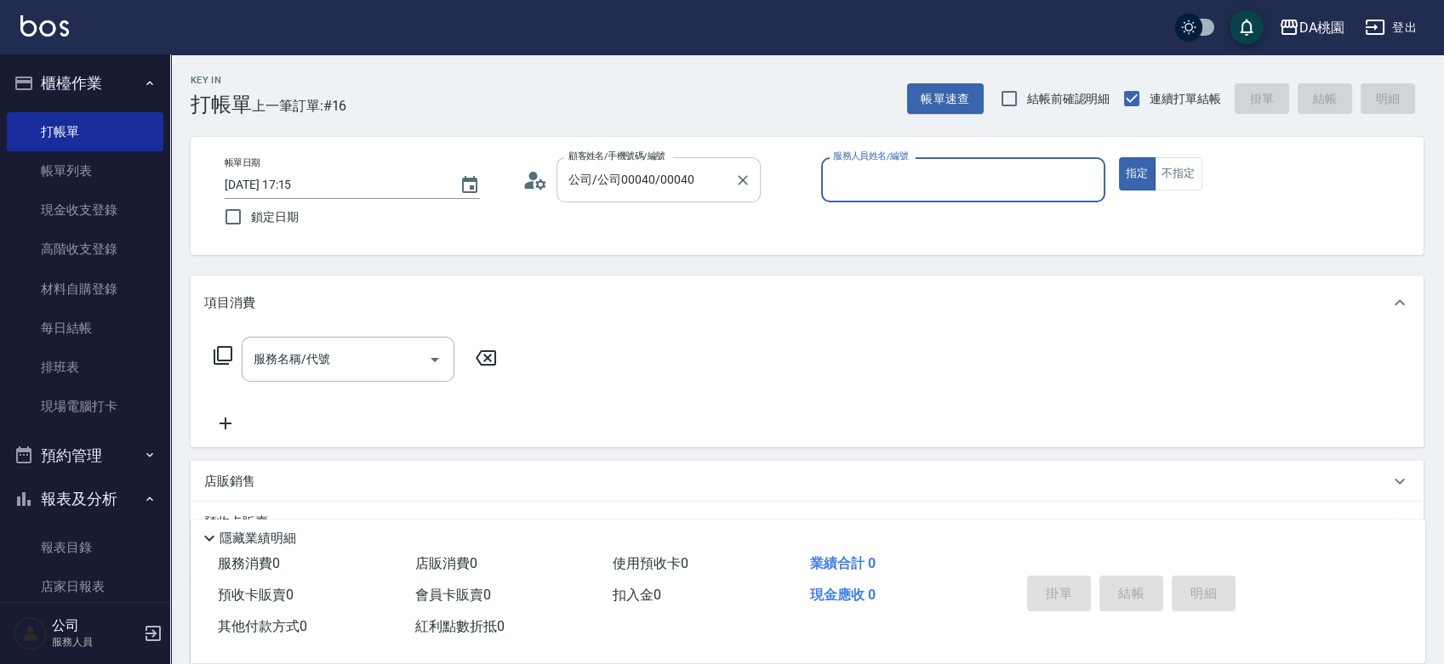
click at [1119, 157] on button "指定" at bounding box center [1137, 173] width 37 height 33
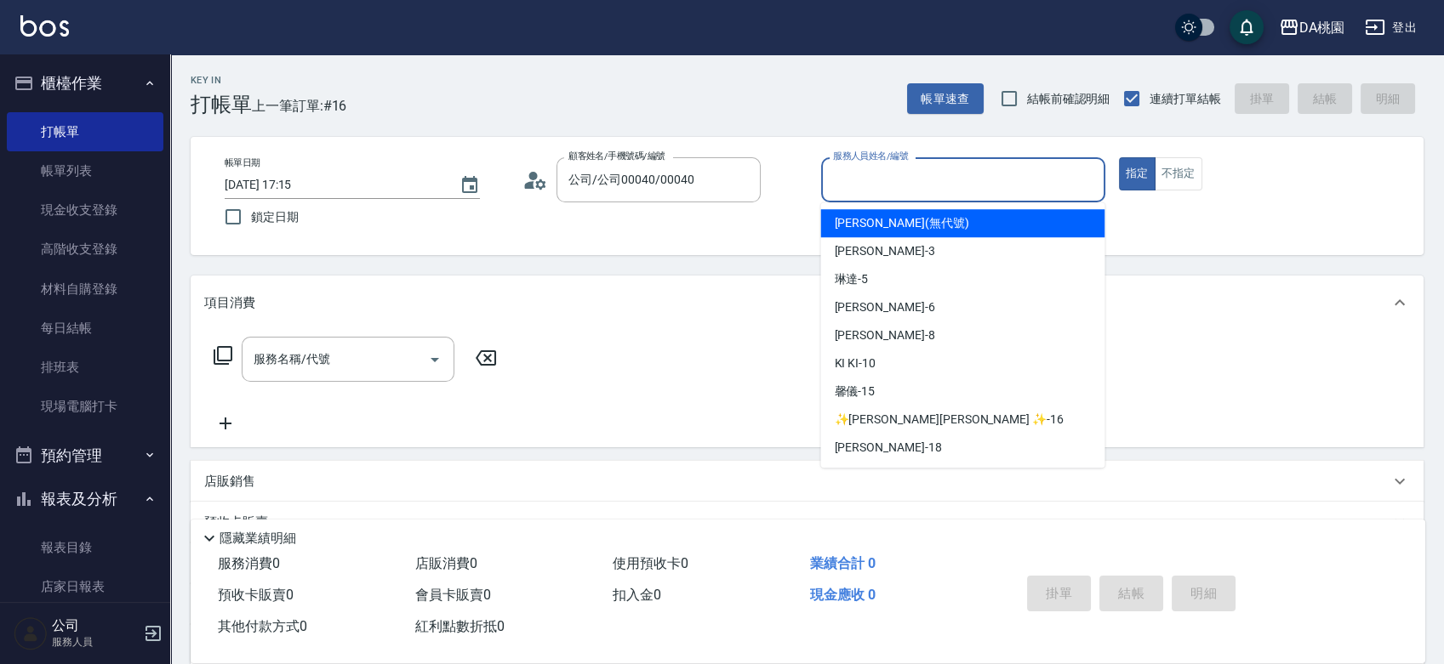
click at [909, 187] on input "服務人員姓名/編號" at bounding box center [963, 180] width 269 height 30
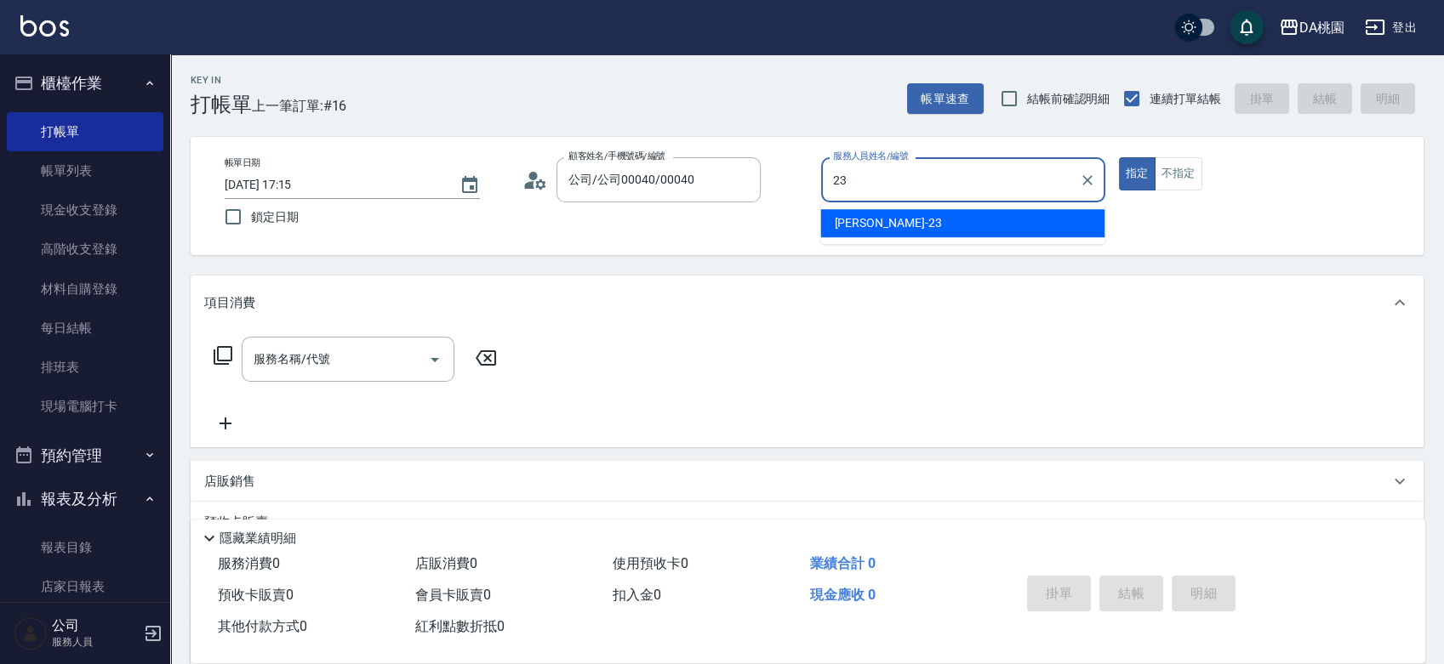
type input "亞瑟 -23"
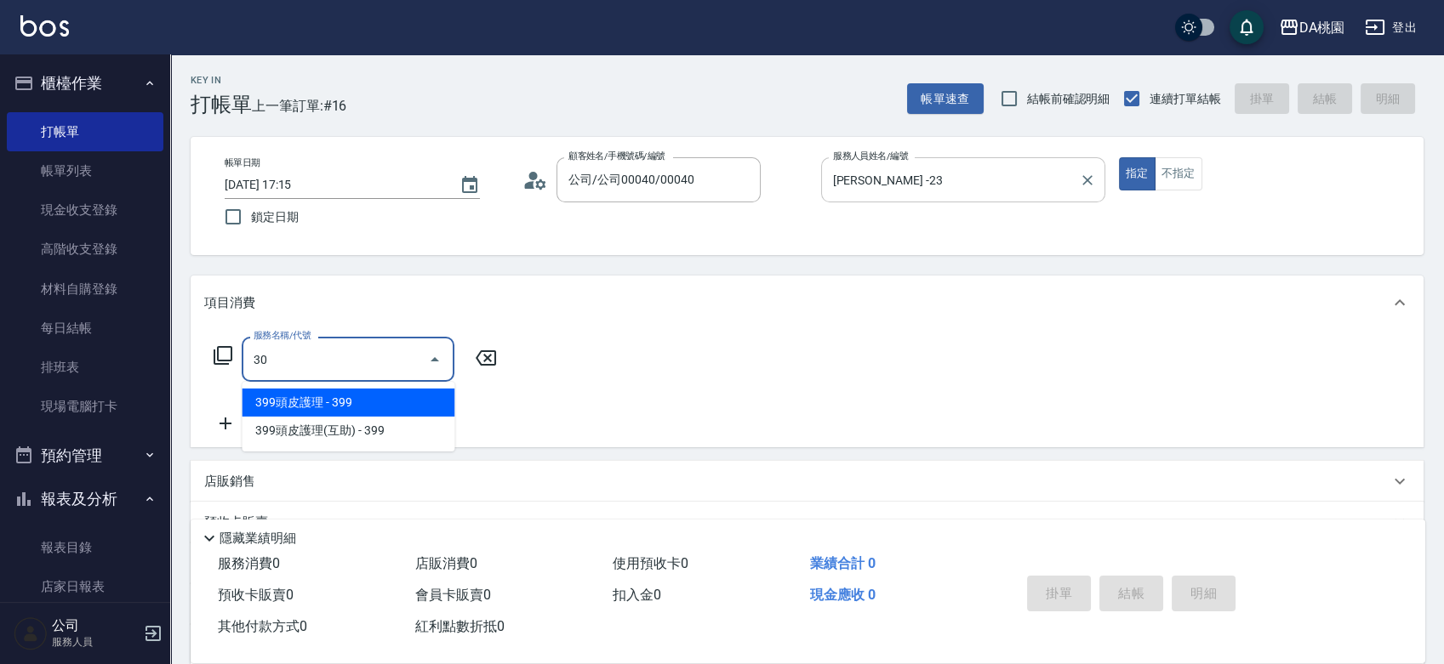
type input "303"
type input "30"
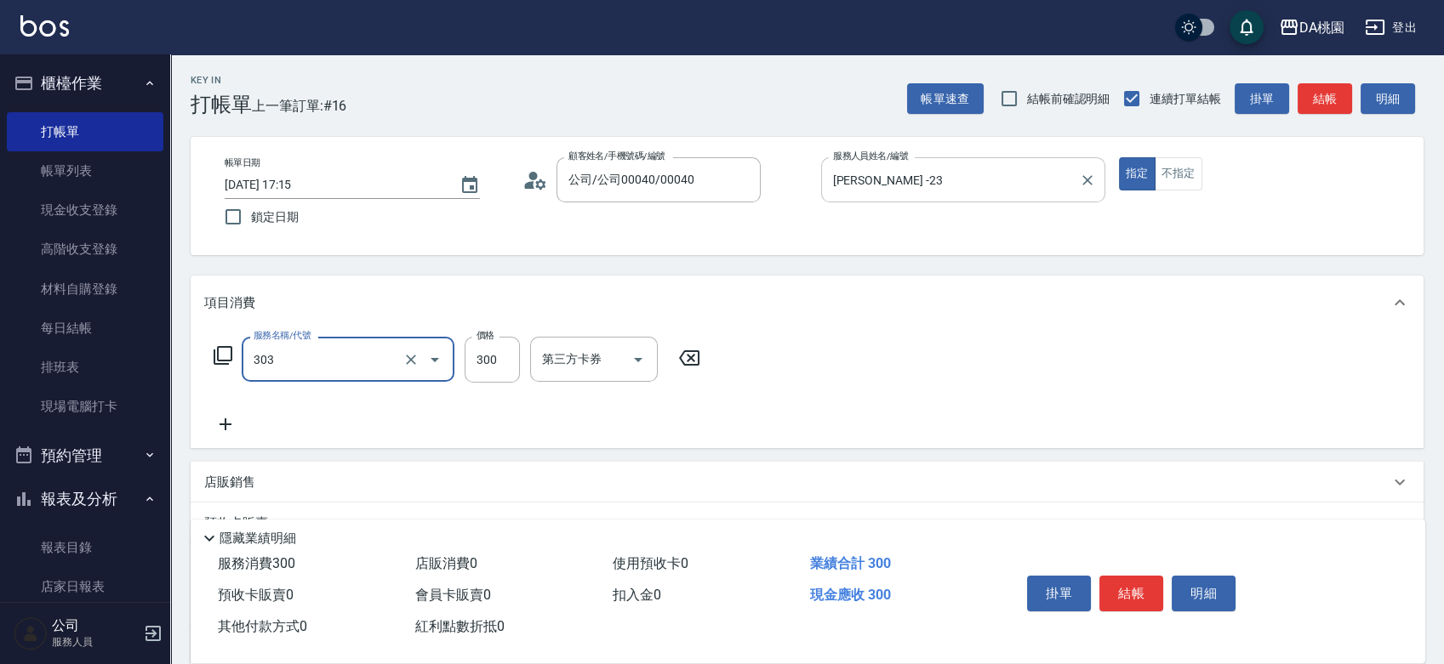
type input "A級剪髮(303)"
type input "4"
type input "0"
type input "775"
type input "70"
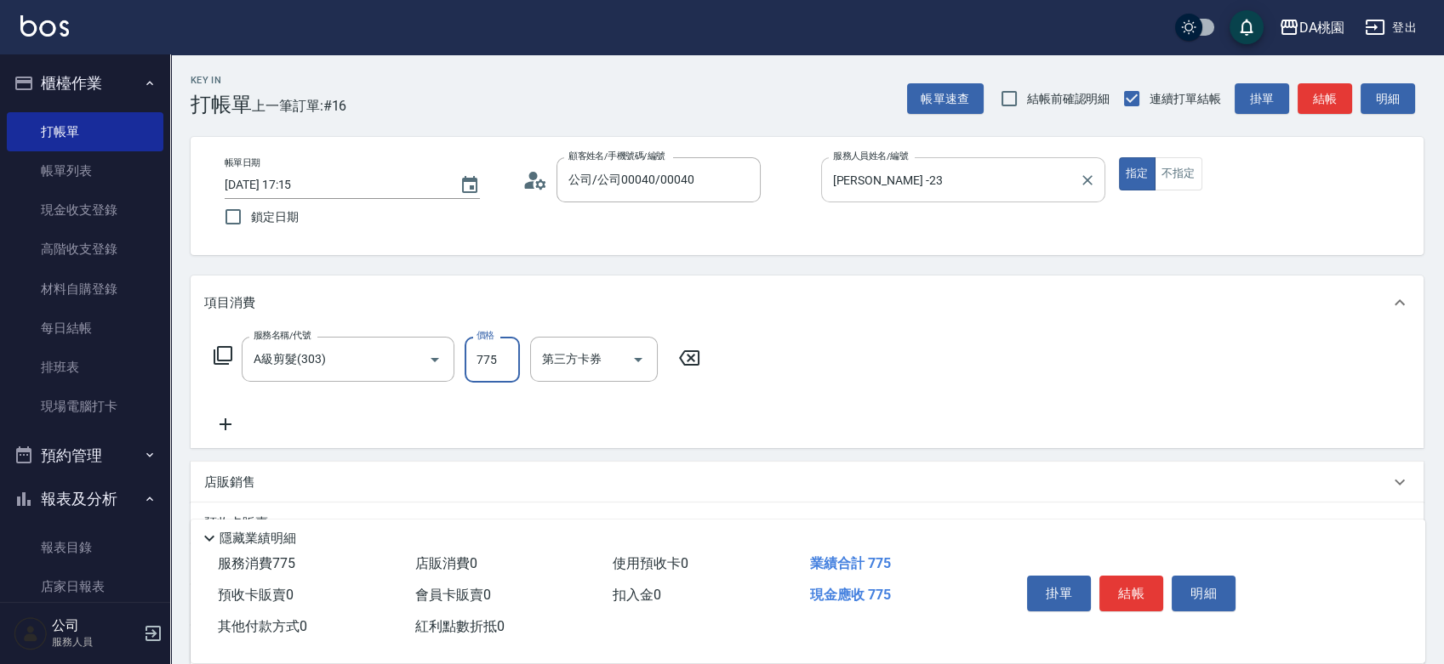
type input "7750"
type input "770"
type input "775"
type input "70"
type input "77"
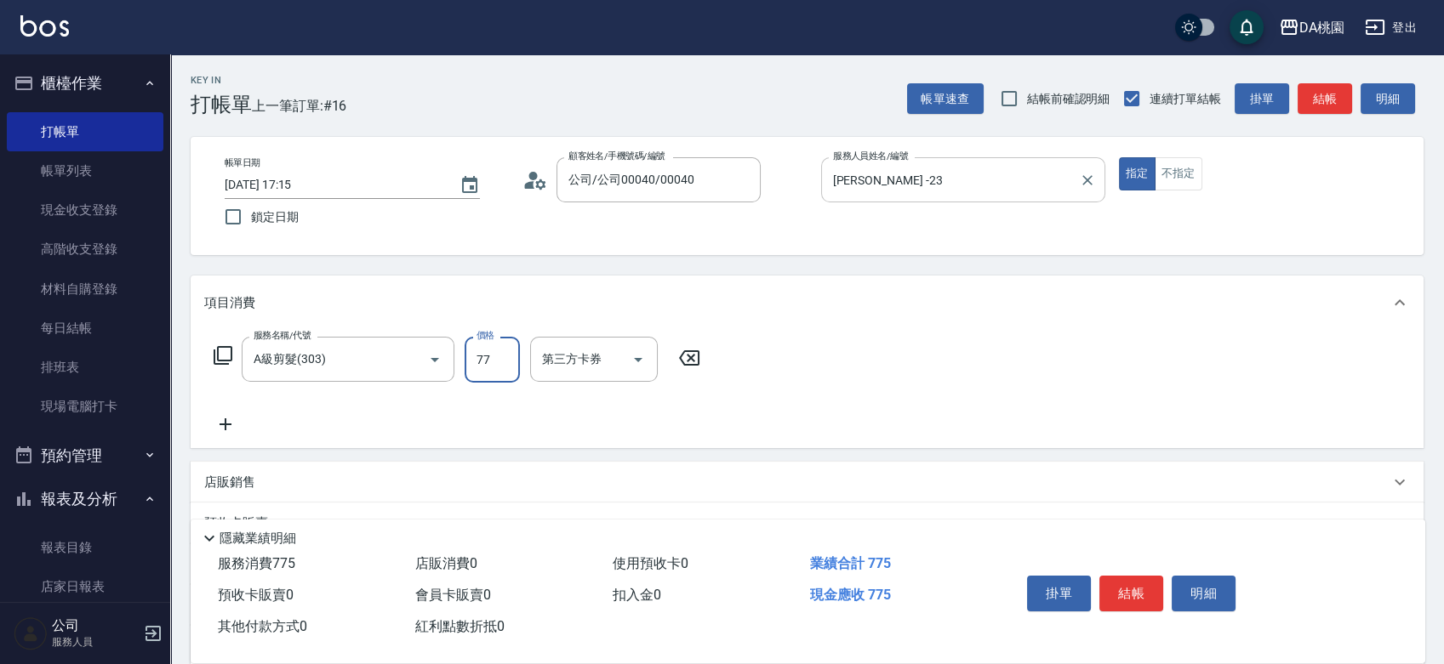
type input "0"
type input "750"
type input "70"
type input "750"
click at [1137, 578] on button "結帳" at bounding box center [1131, 594] width 64 height 36
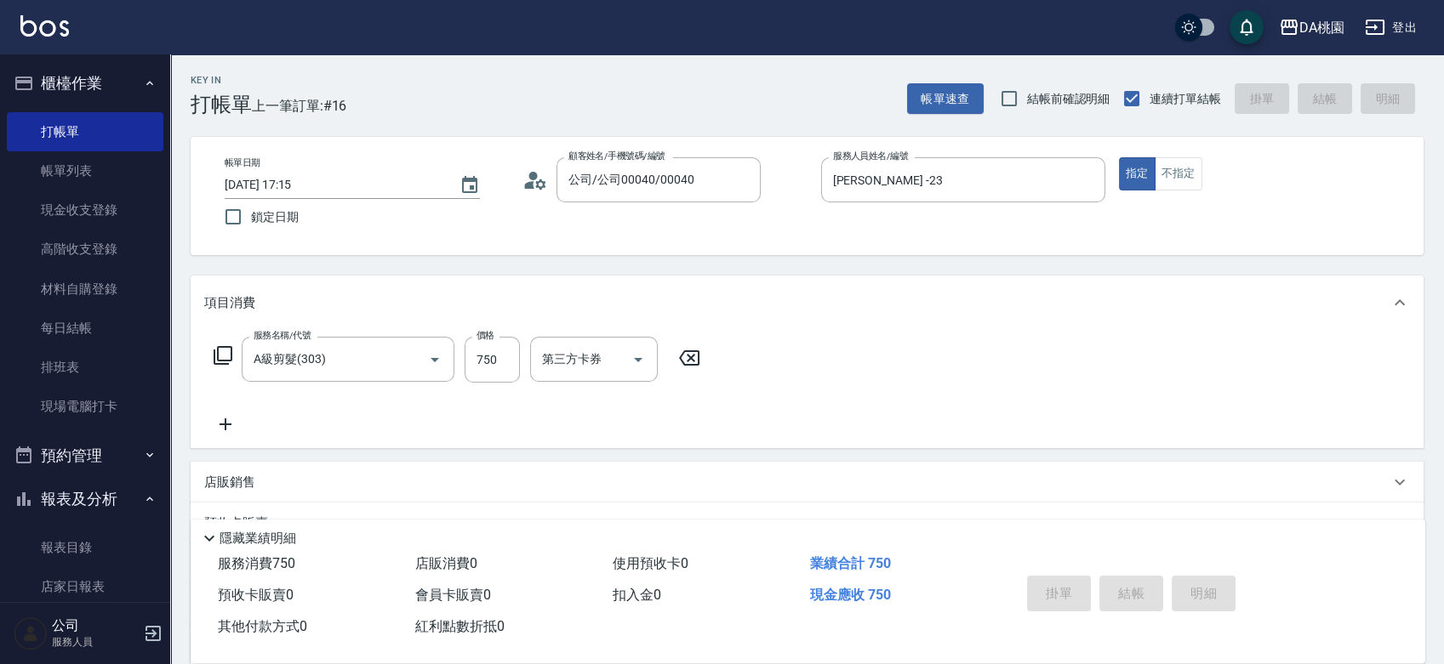
type input "2025/10/05 17:40"
type input "0"
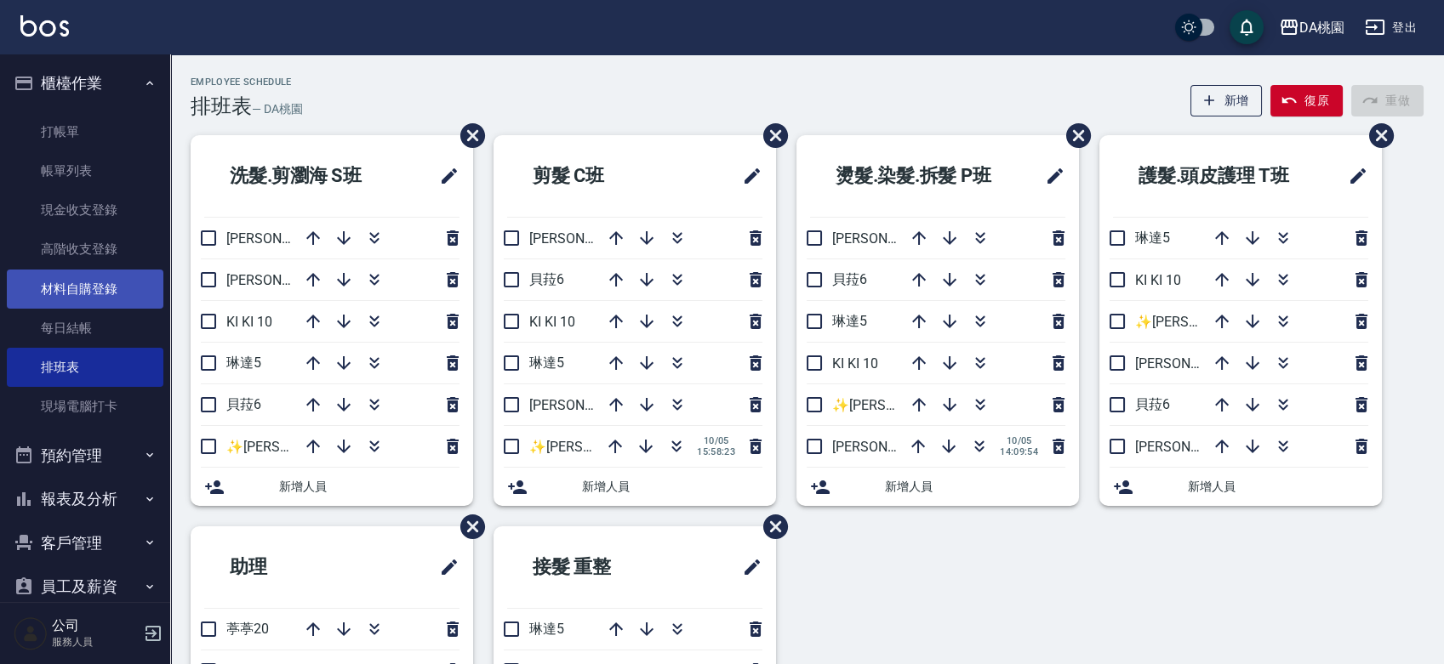
click at [78, 303] on link "材料自購登錄" at bounding box center [85, 289] width 157 height 39
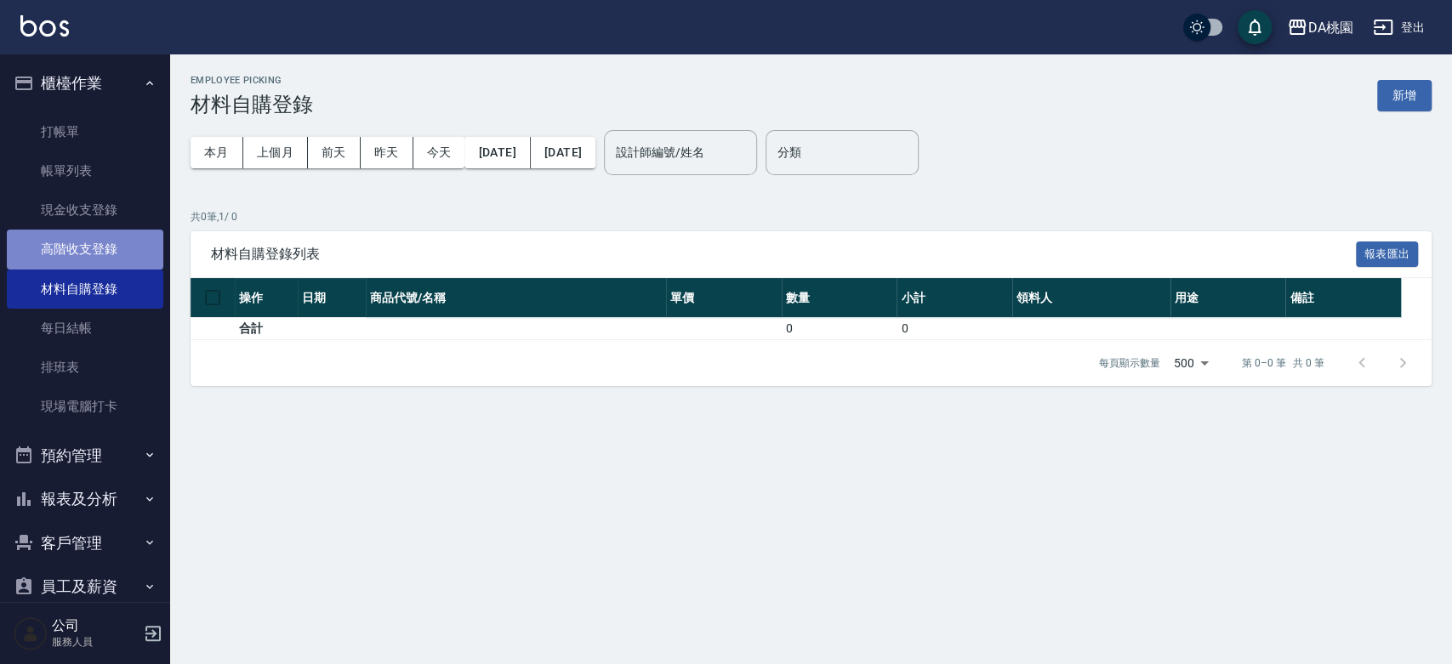
click at [90, 247] on link "高階收支登錄" at bounding box center [85, 249] width 157 height 39
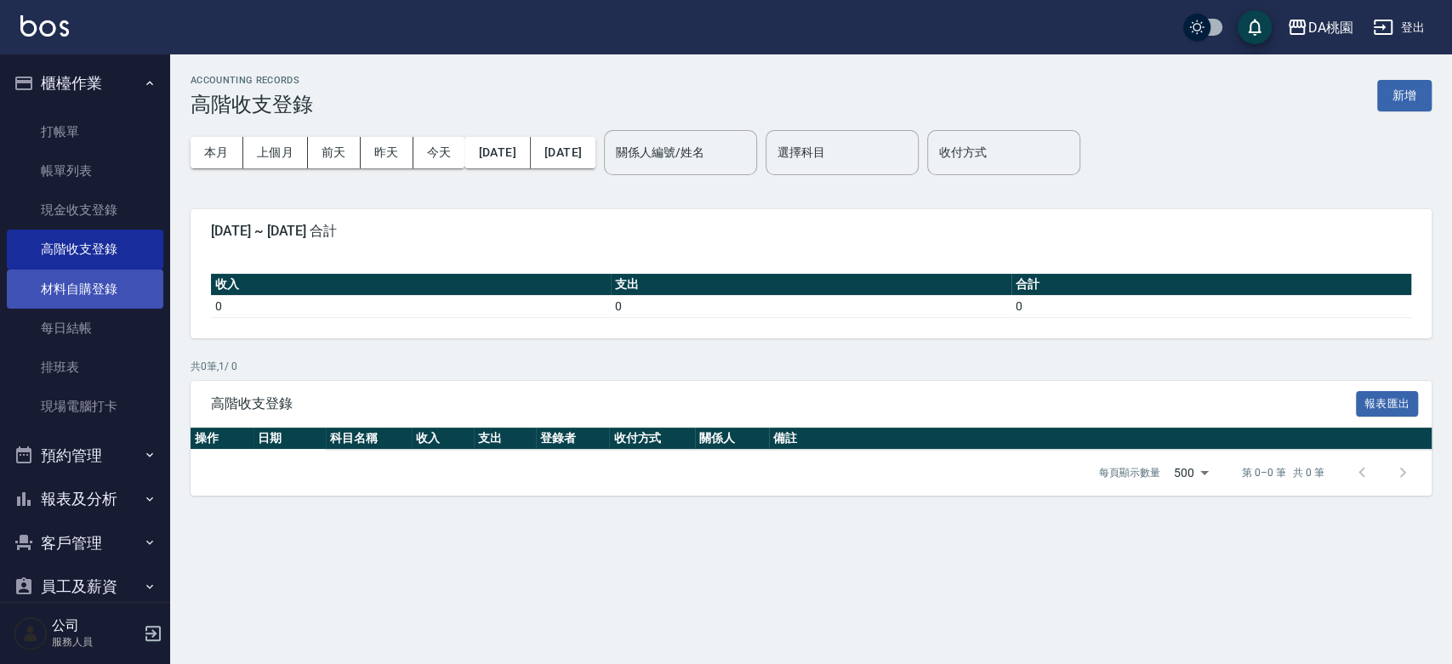
click at [79, 304] on link "材料自購登錄" at bounding box center [85, 289] width 157 height 39
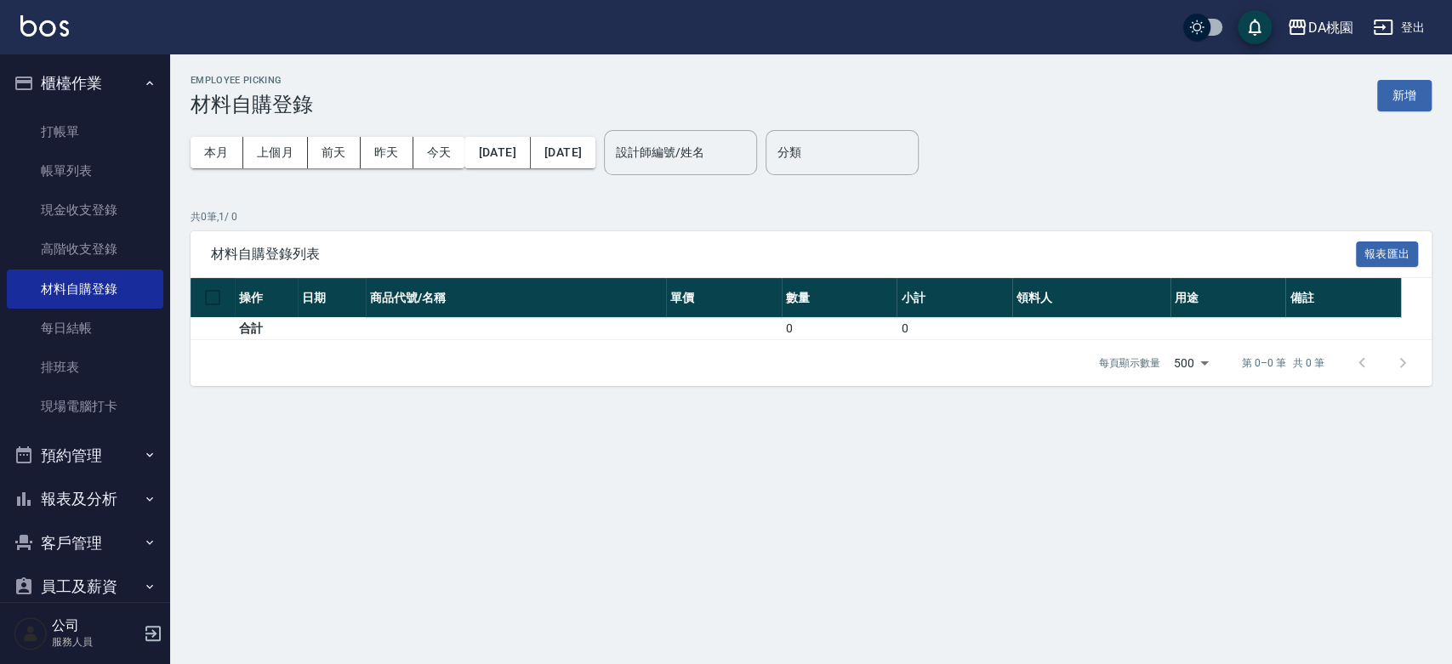
click at [88, 495] on button "報表及分析" at bounding box center [85, 499] width 157 height 44
click at [1422, 96] on button "新增" at bounding box center [1404, 95] width 54 height 31
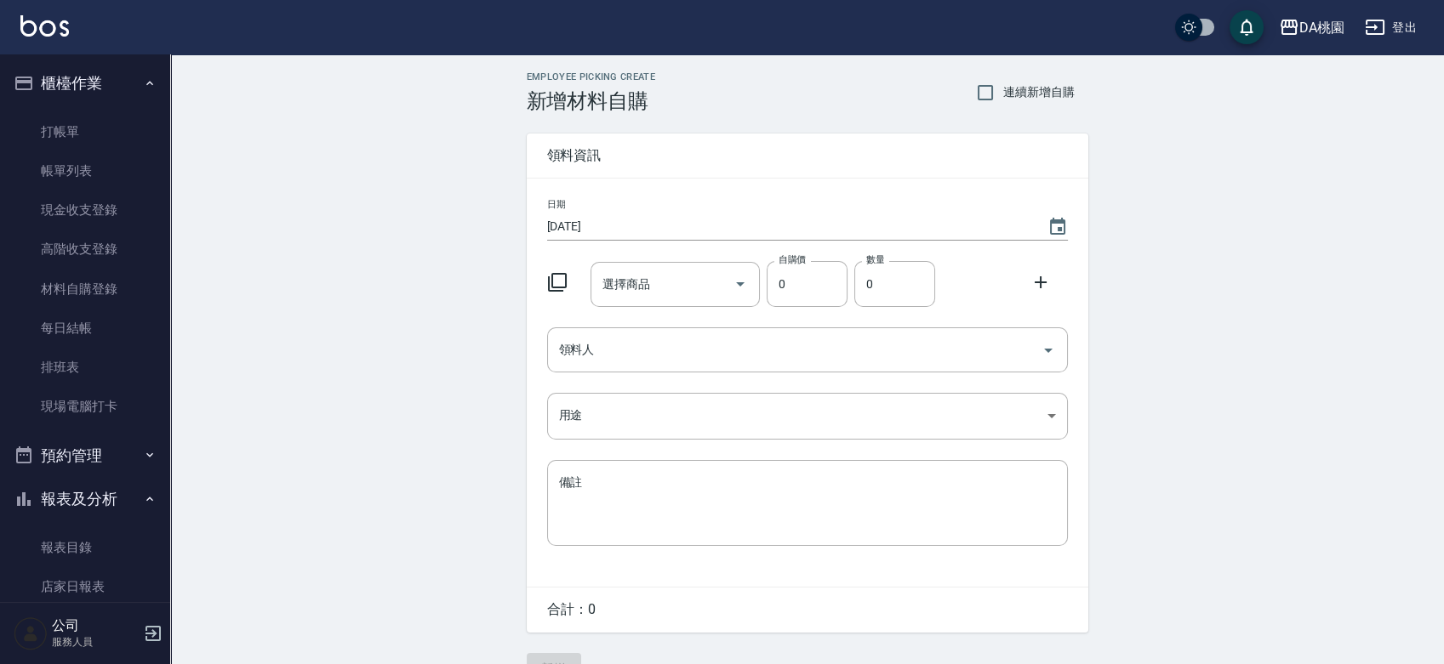
click at [565, 277] on icon at bounding box center [557, 282] width 19 height 19
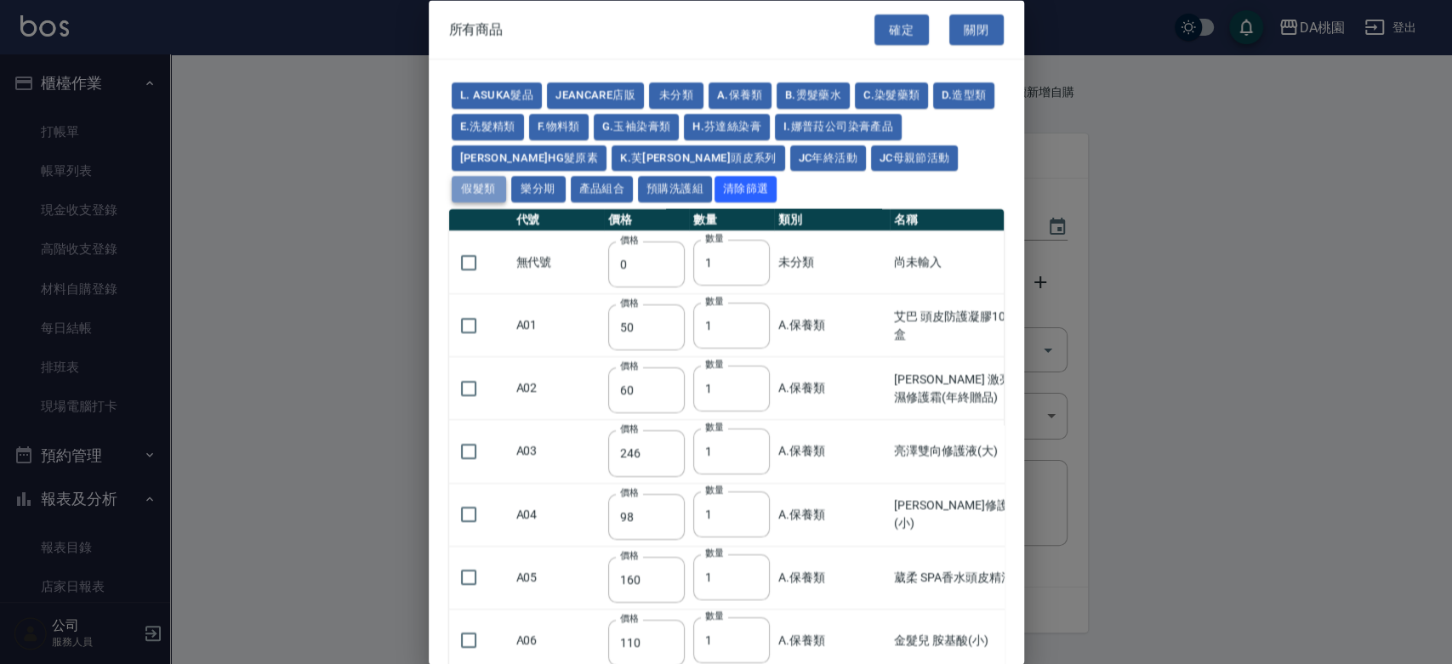
click at [506, 176] on button "假髮類" at bounding box center [479, 189] width 54 height 26
type input "2780"
type input "80"
type input "350"
type input "25"
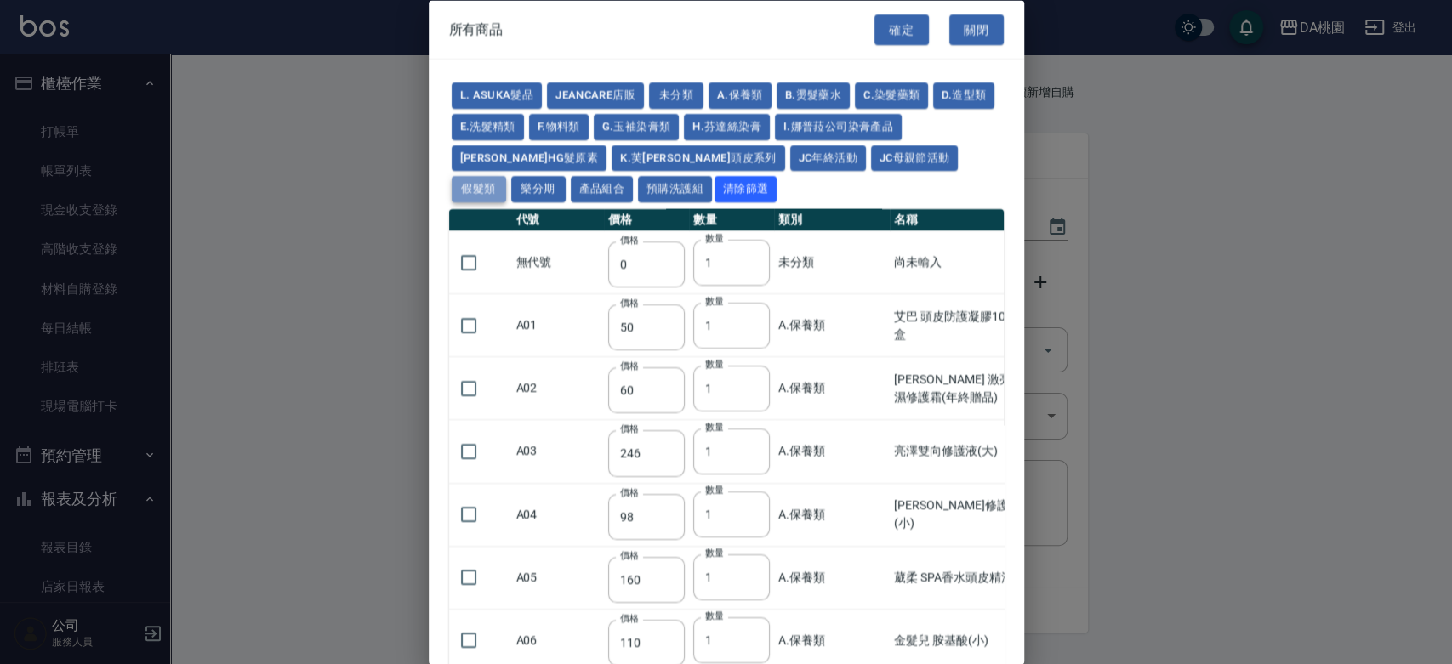
type input "400"
type input "100"
type input "880"
type input "930"
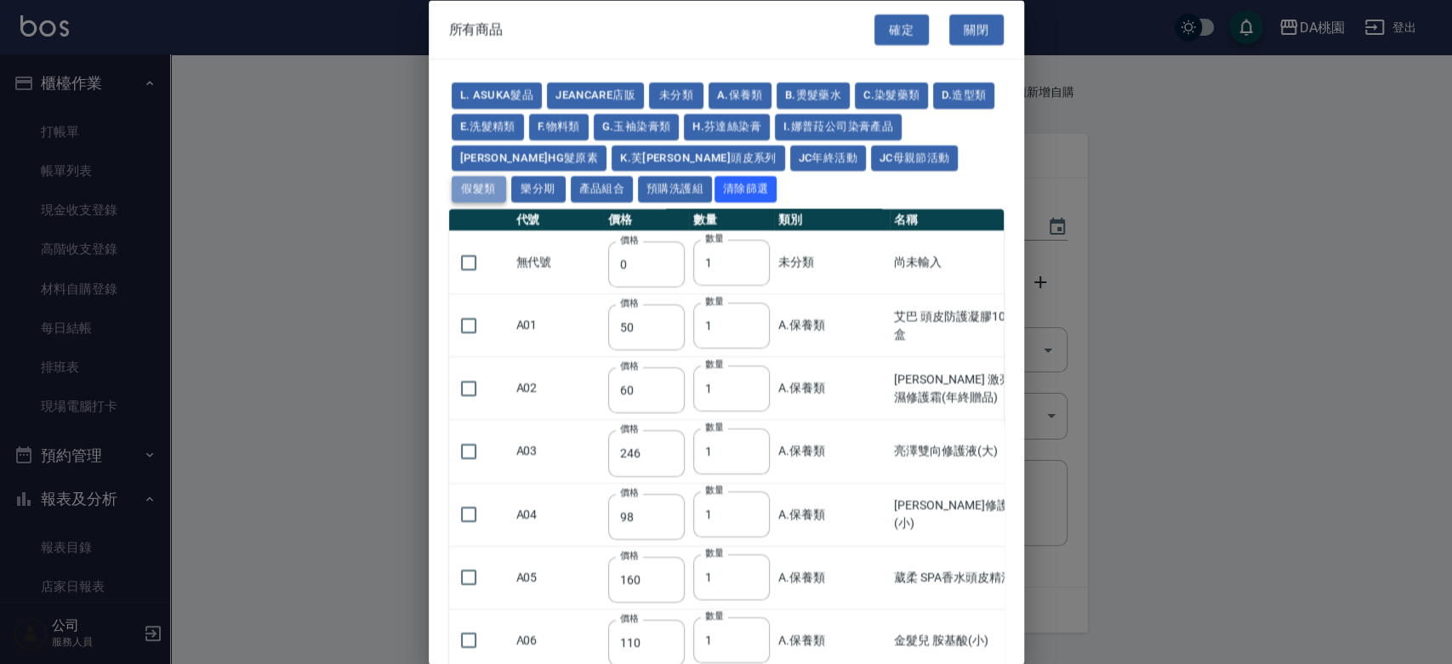
type input "980"
type input "1030"
type input "1130"
type input "1230"
type input "1330"
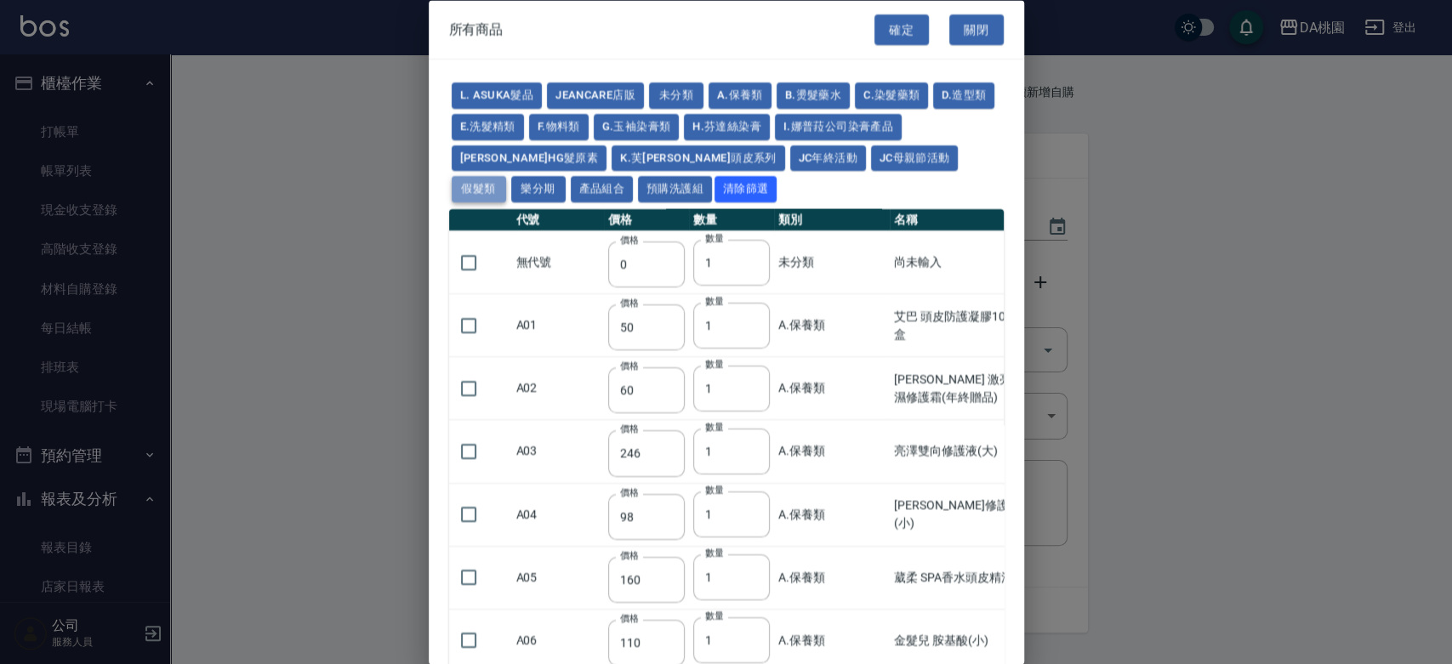
type input "1780"
type input "1980"
type input "2180"
type input "2380"
type input "2580"
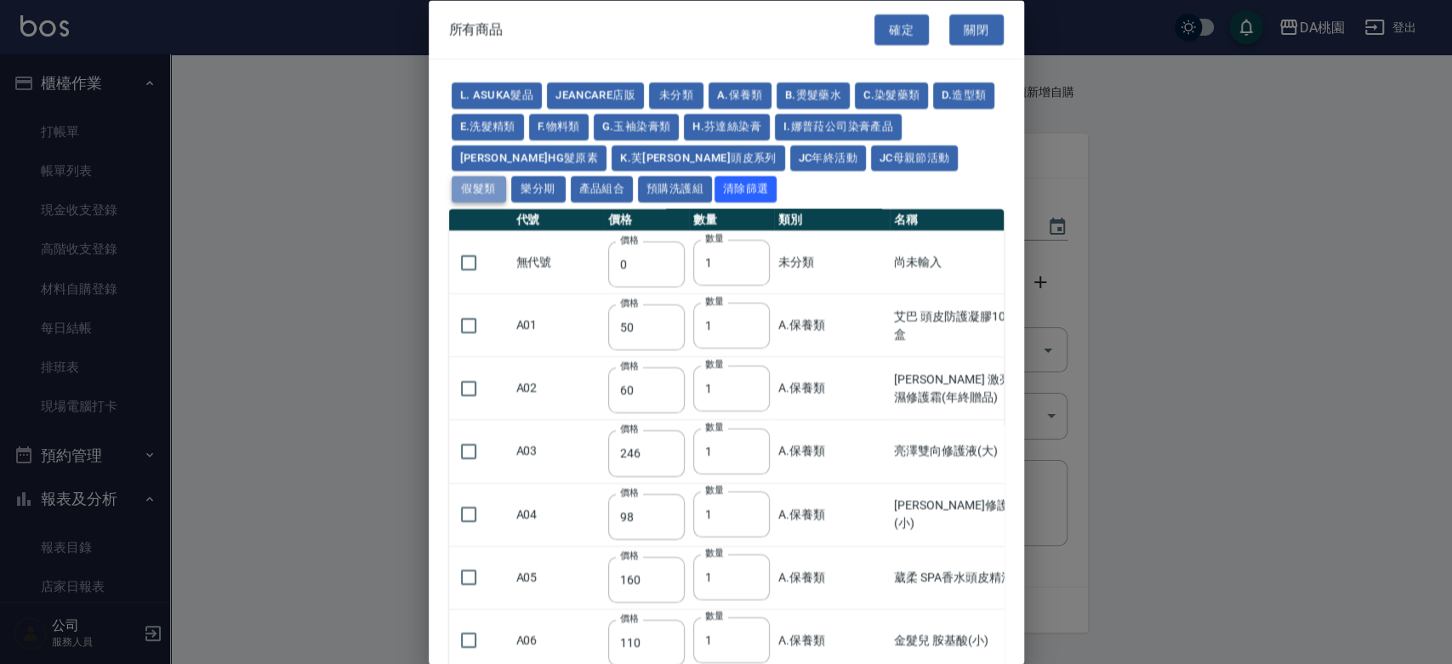
type input "2780"
type input "2980"
type input "1030"
type input "1080"
type input "1130"
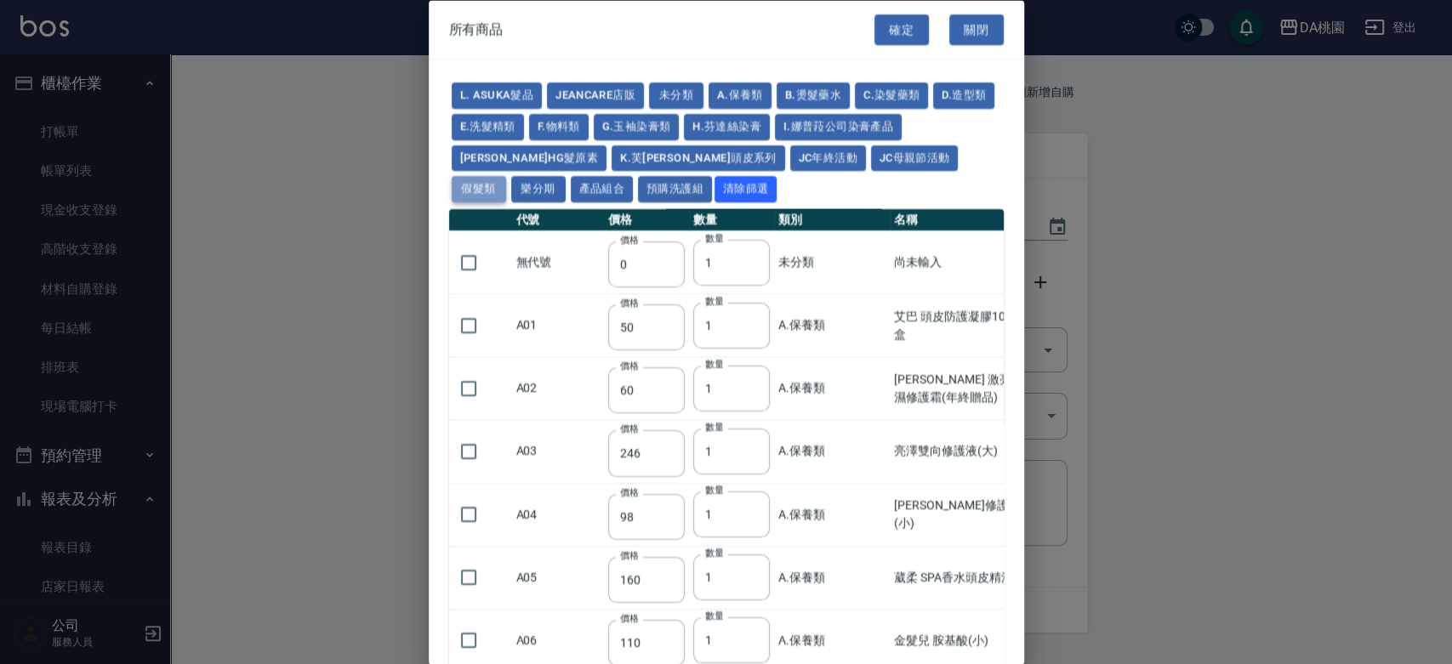
type input "1230"
type input "1280"
type input "1380"
type input "2180"
type input "2380"
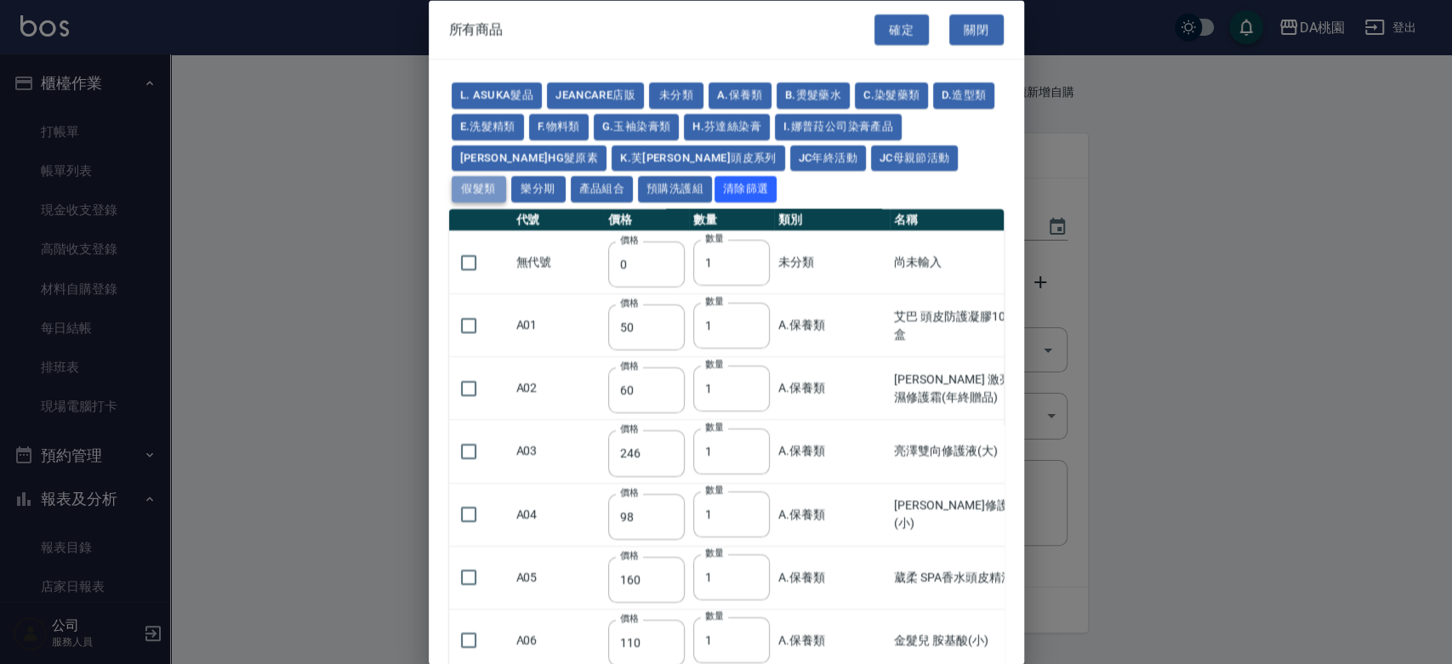
type input "2580"
type input "2780"
type input "2980"
type input "730"
type input "780"
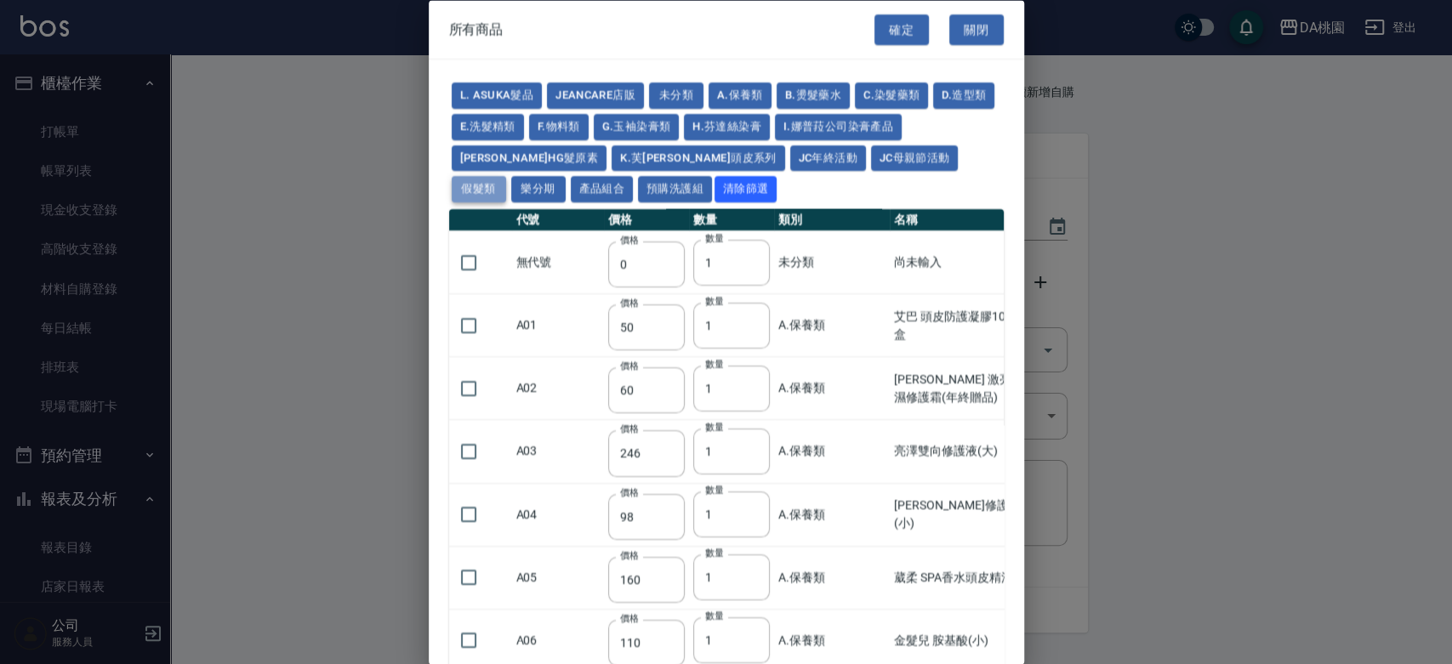
type input "830"
type input "930"
type input "980"
type input "560"
type input "775"
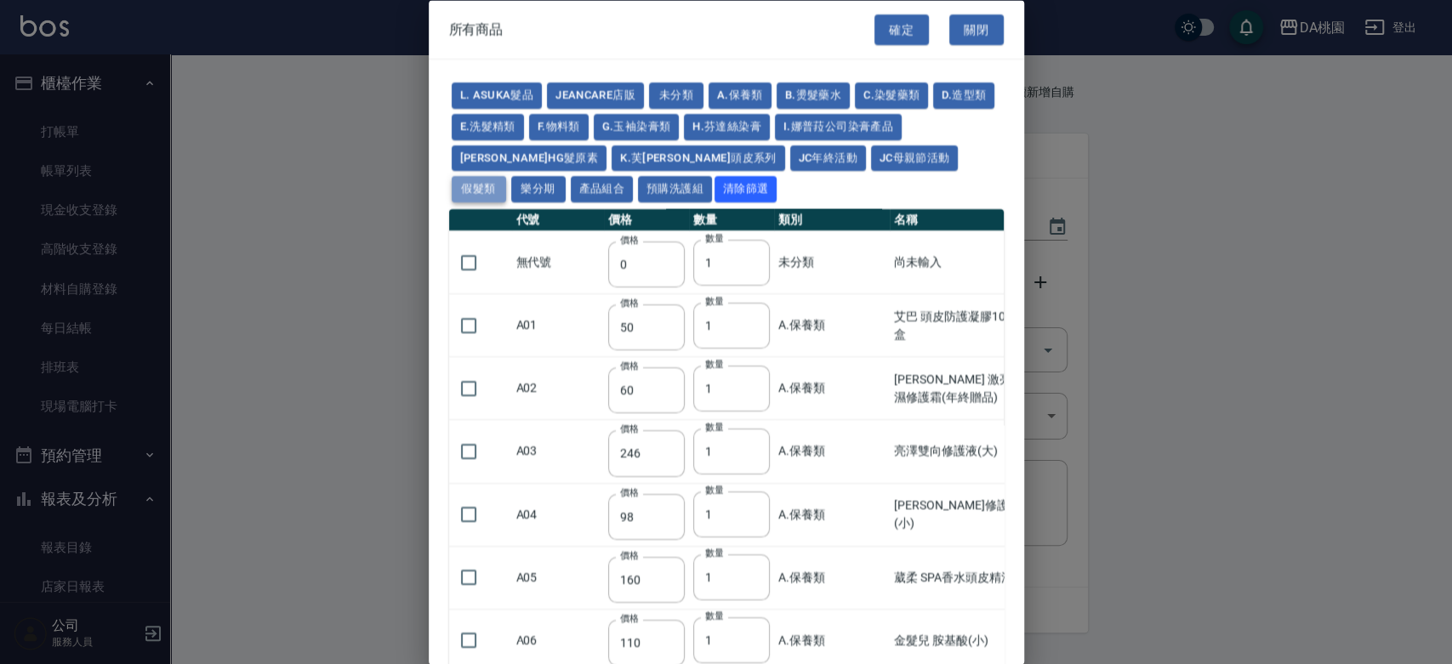
type input "580"
type input "2230"
type input "1180"
type input "1030"
type input "1080"
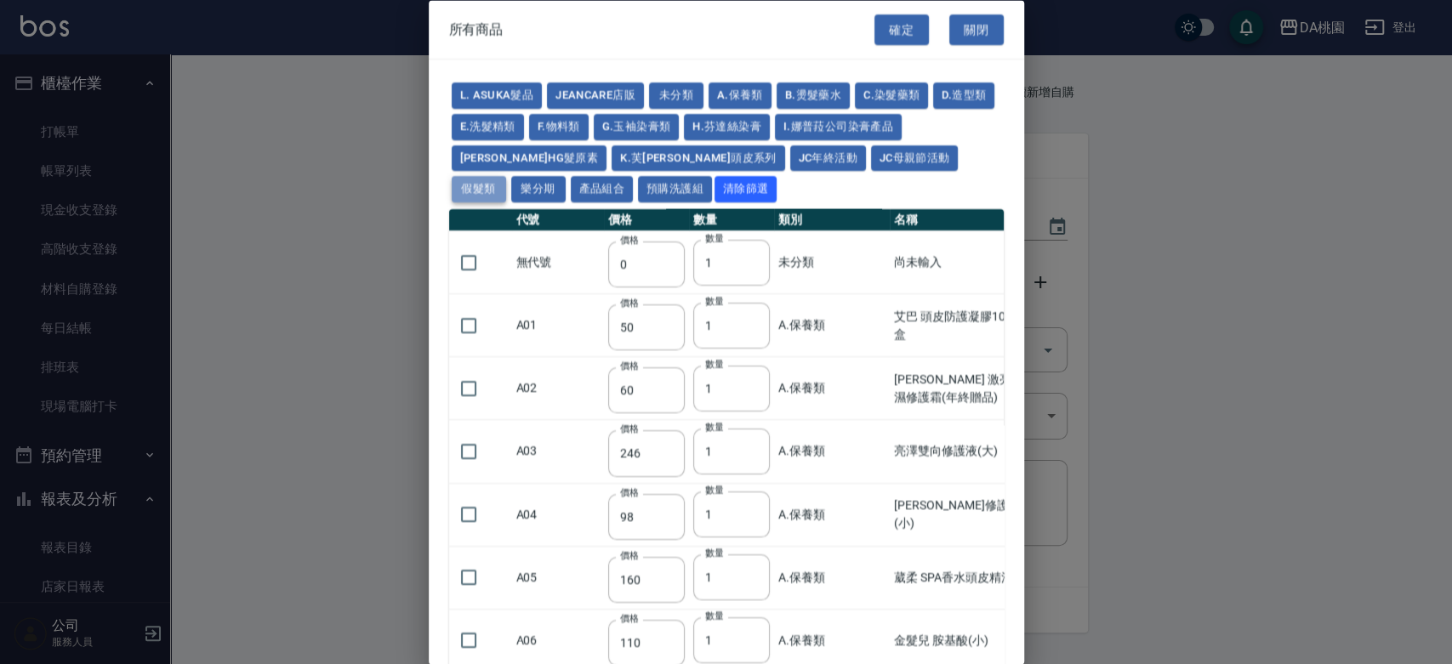
type input "1130"
type input "1180"
type input "1230"
type input "2130"
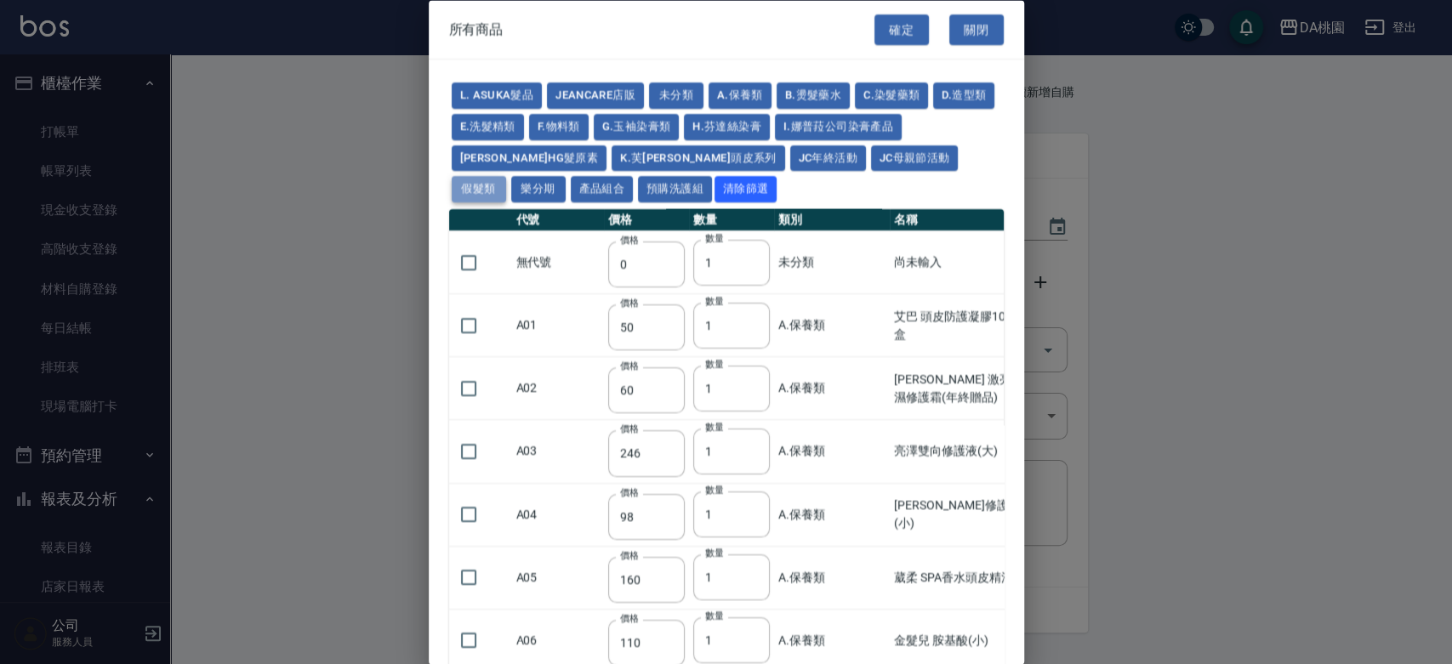
type input "2330"
type input "2530"
type input "930"
type input "170"
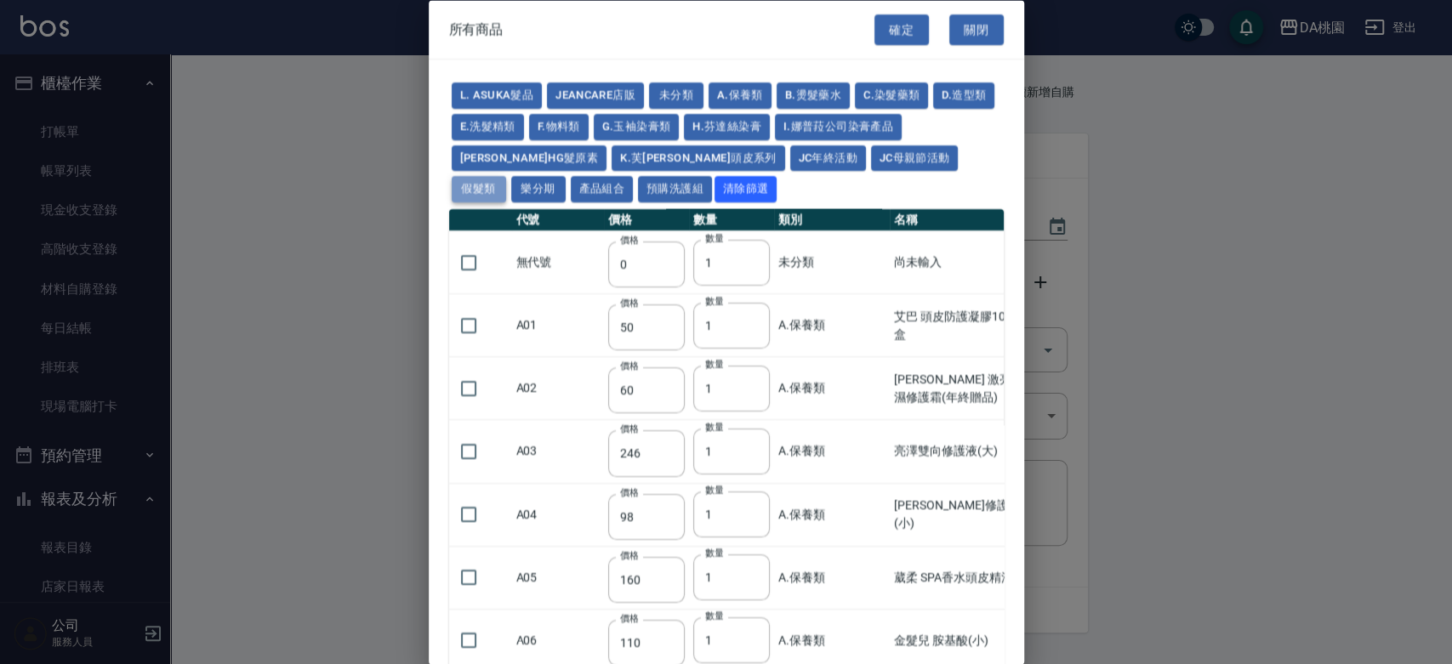
type input "170"
type input "1380"
type input "1530"
type input "1680"
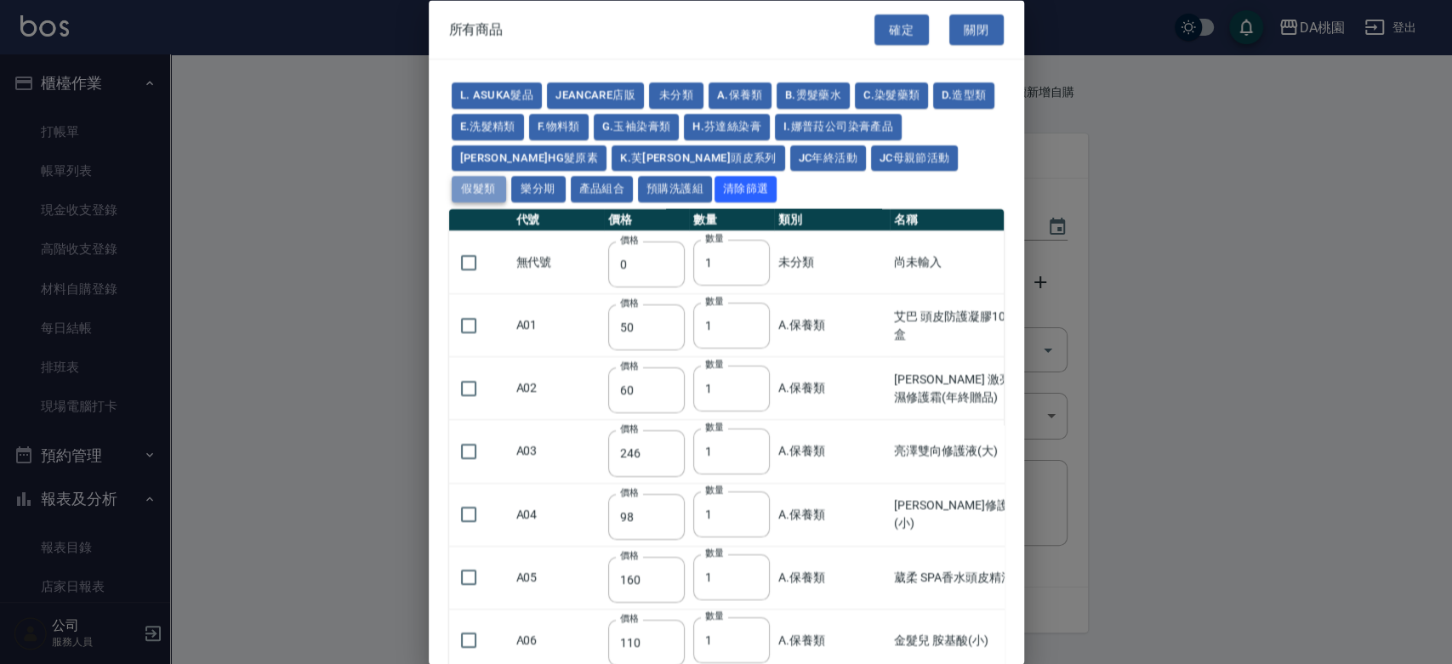
type input "1830"
type input "1980"
type input "2130"
type input "2780"
type input "1930"
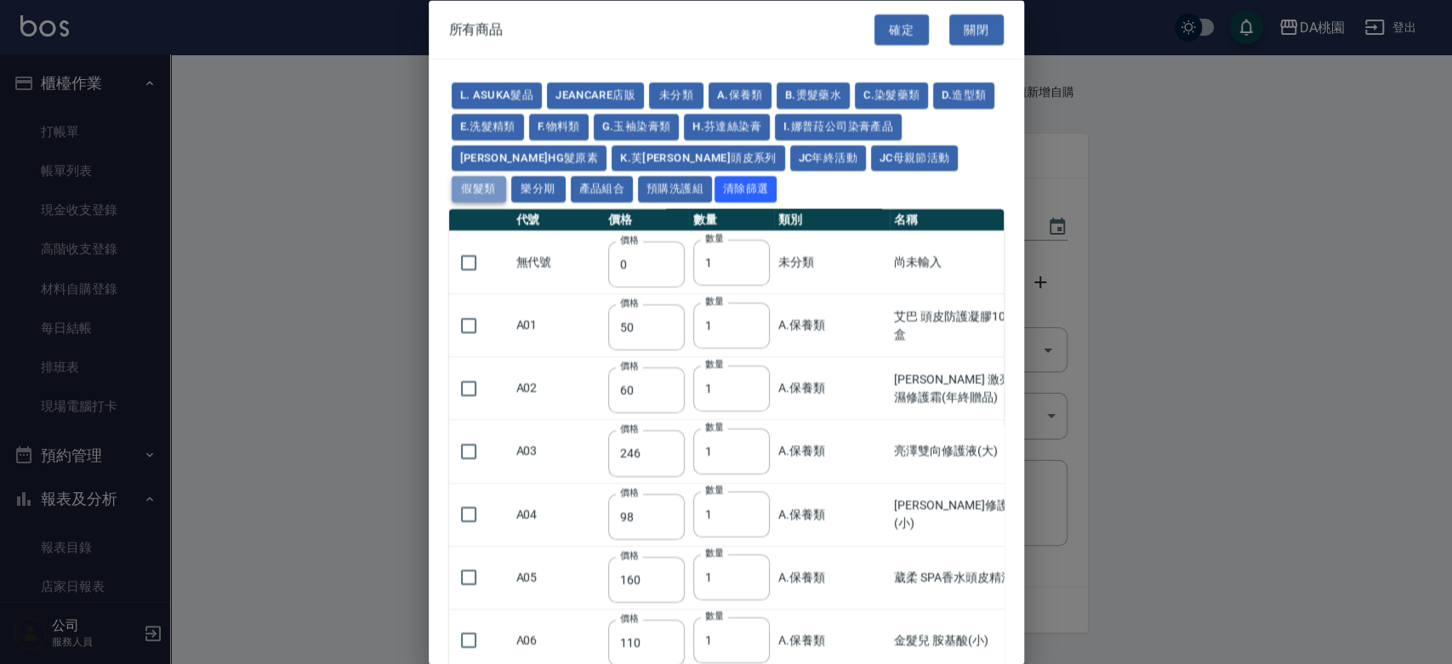
type input "2730"
type input "2380"
type input "2580"
type input "2780"
type input "2980"
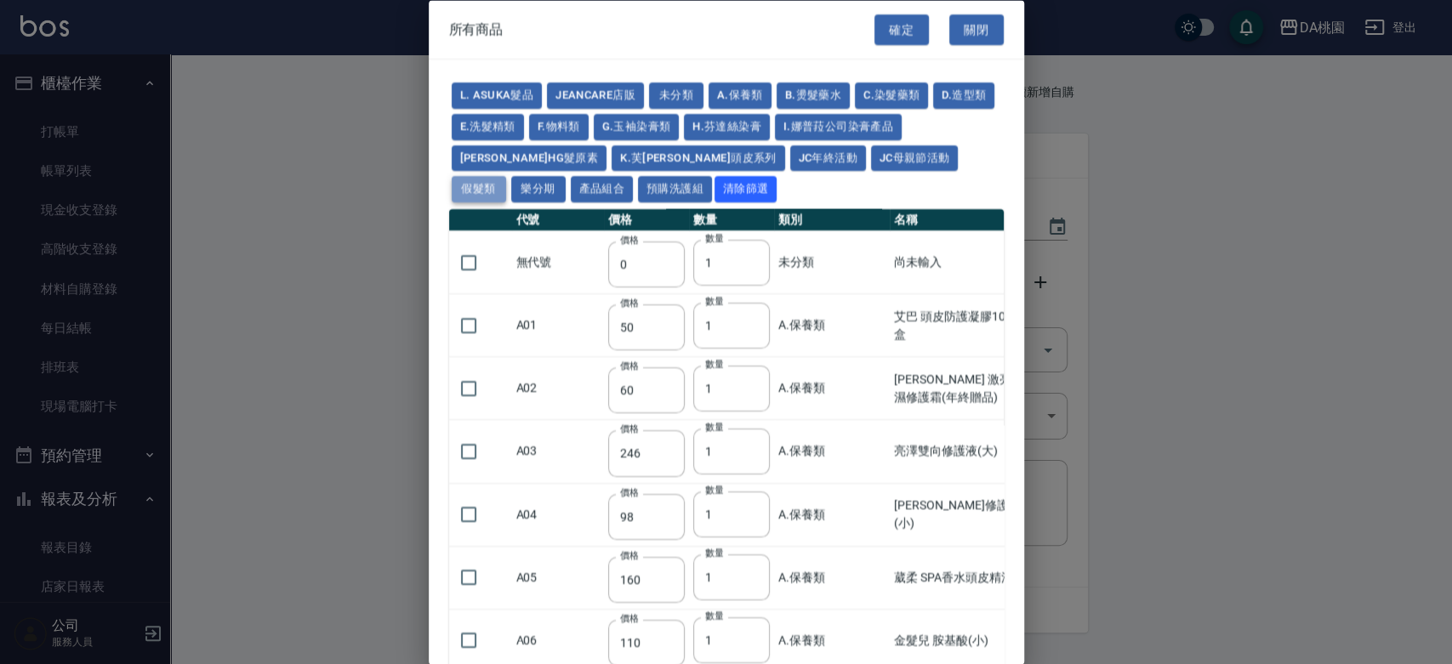
type input "3180"
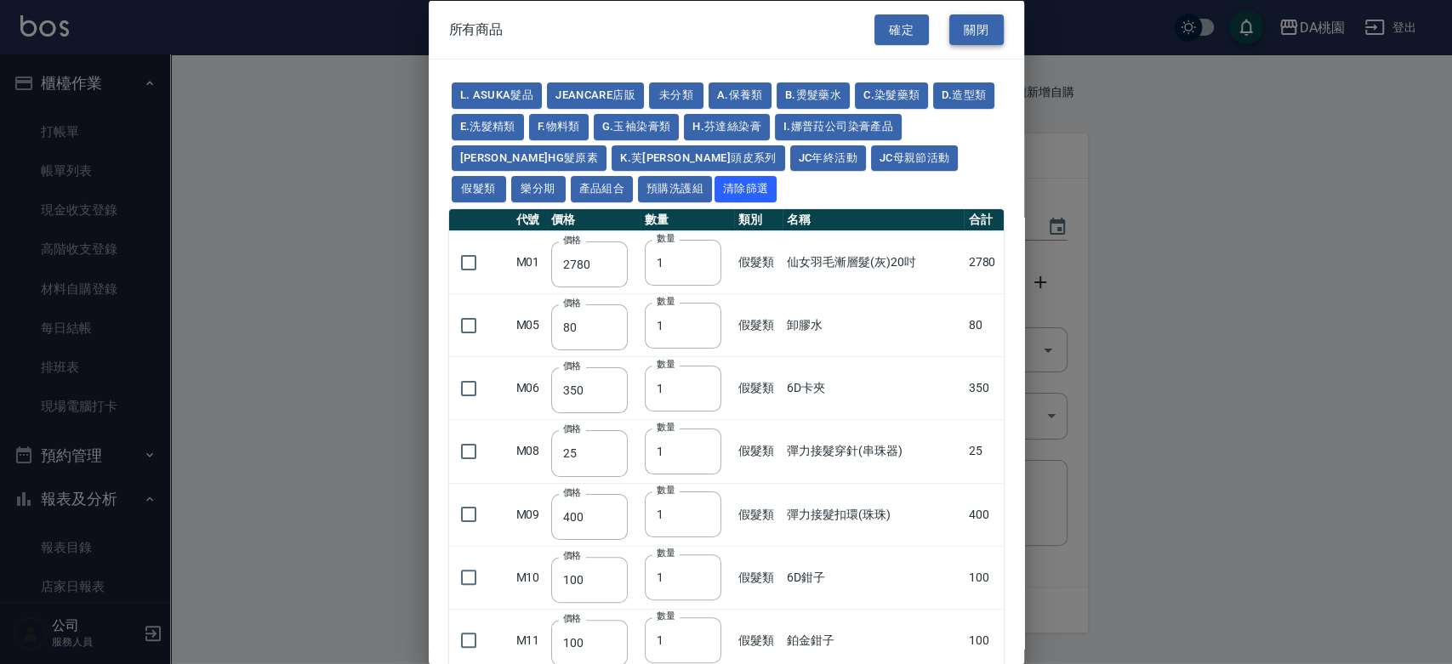
click at [963, 31] on button "關閉" at bounding box center [976, 29] width 54 height 31
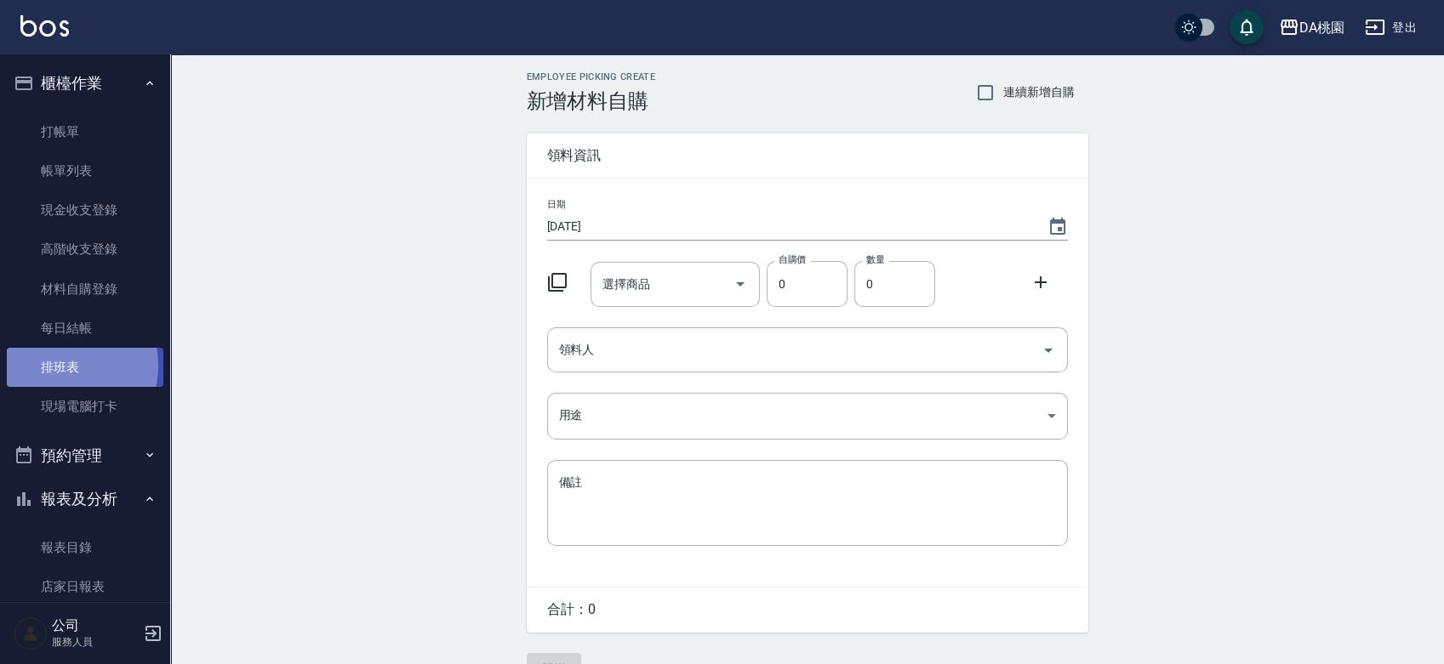
click at [55, 366] on link "排班表" at bounding box center [85, 367] width 157 height 39
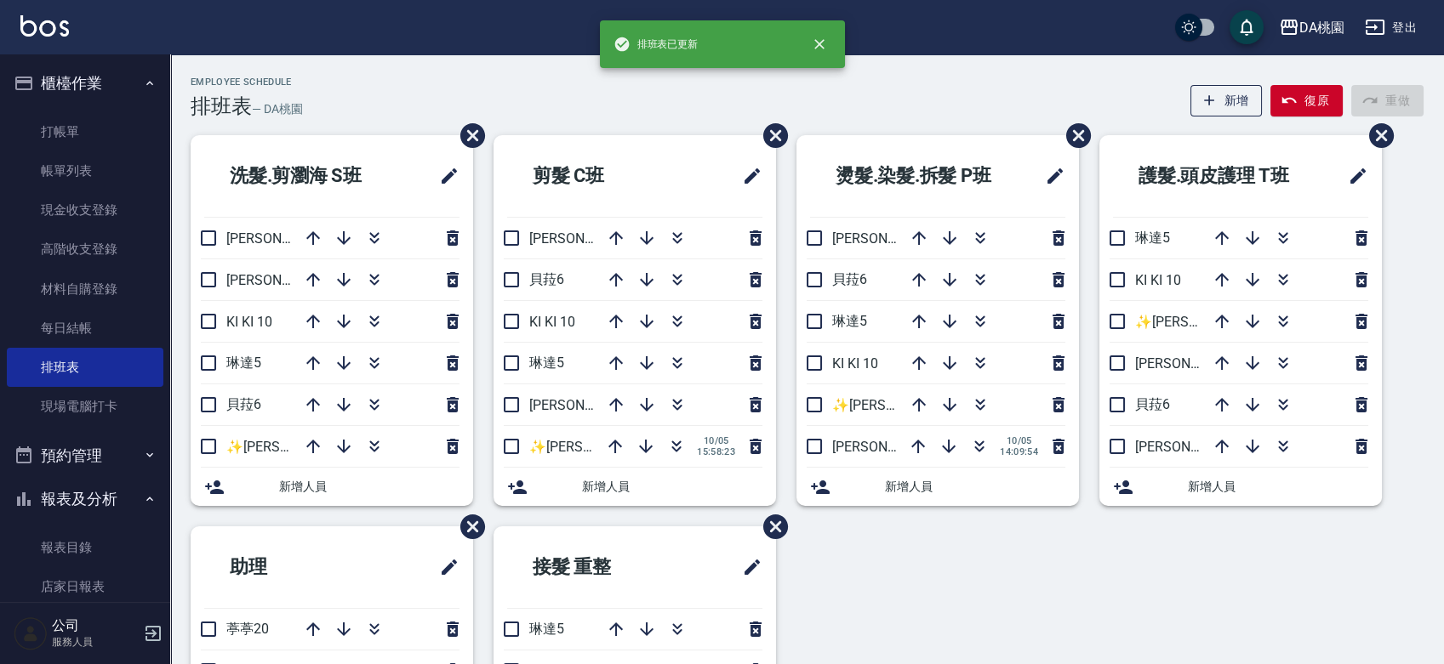
click at [852, 593] on div "洗髮.剪瀏海 S[PERSON_NAME]3 [PERSON_NAME]8 KI KI 10 [PERSON_NAME]5 [PERSON_NAME]6 ✨[…" at bounding box center [796, 526] width 1253 height 783
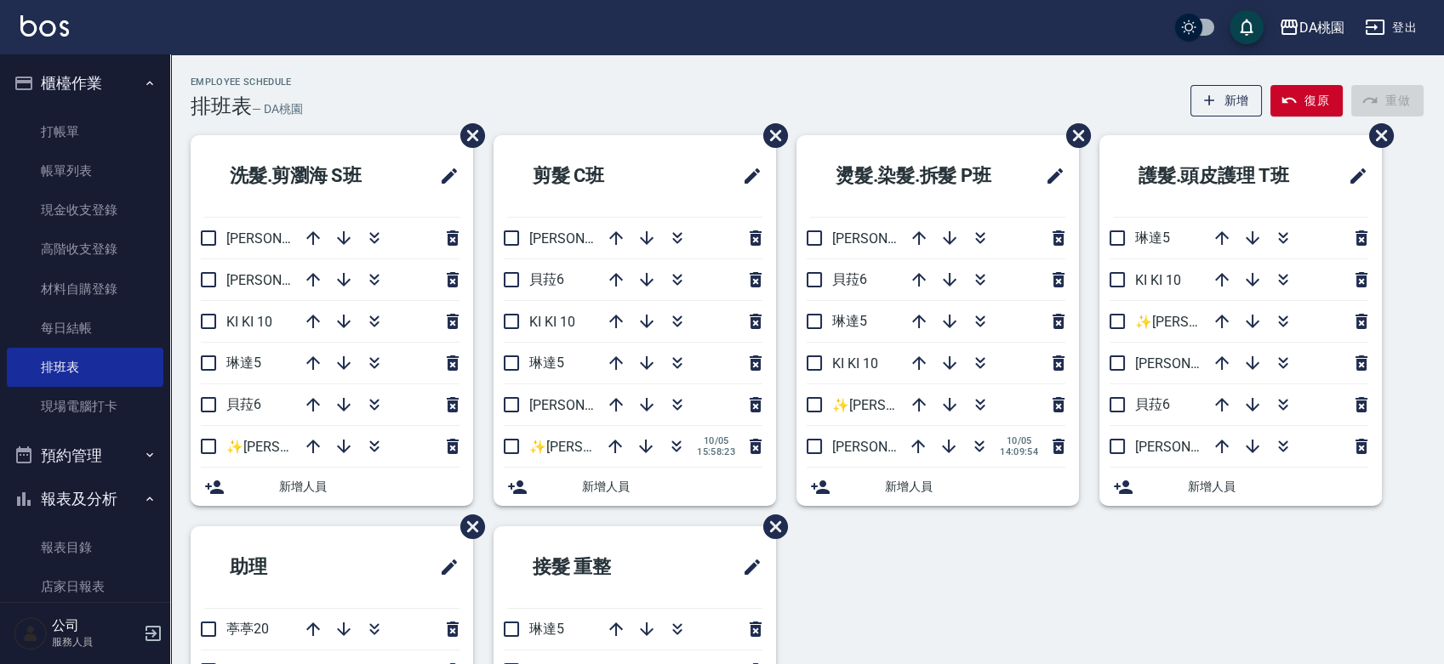
click at [694, 84] on div "Employee Schedule 排班表 — DA桃園 新增 復原 重做" at bounding box center [807, 98] width 1233 height 42
